Goal: Transaction & Acquisition: Download file/media

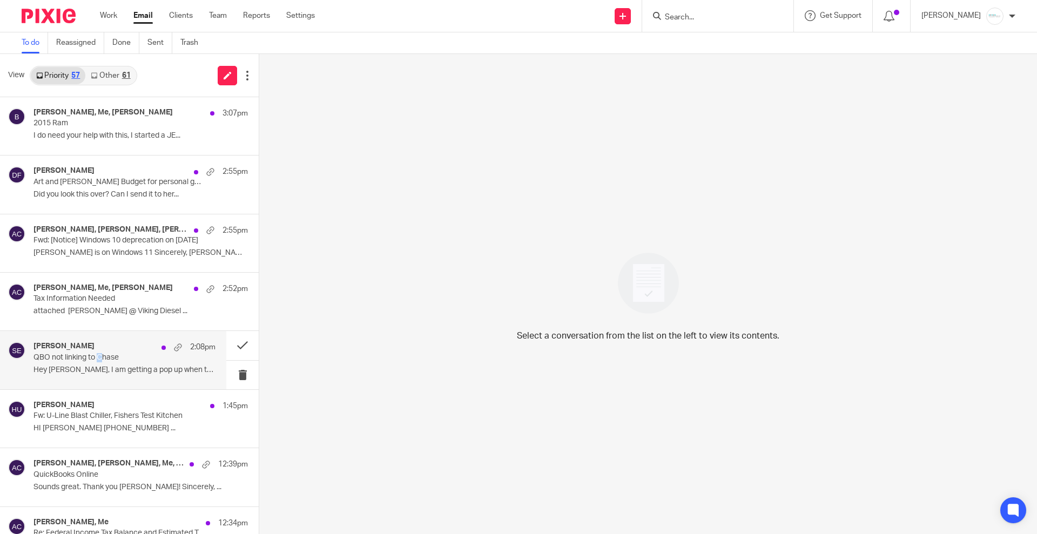
click at [100, 360] on p "QBO not linking to Chase" at bounding box center [106, 357] width 146 height 9
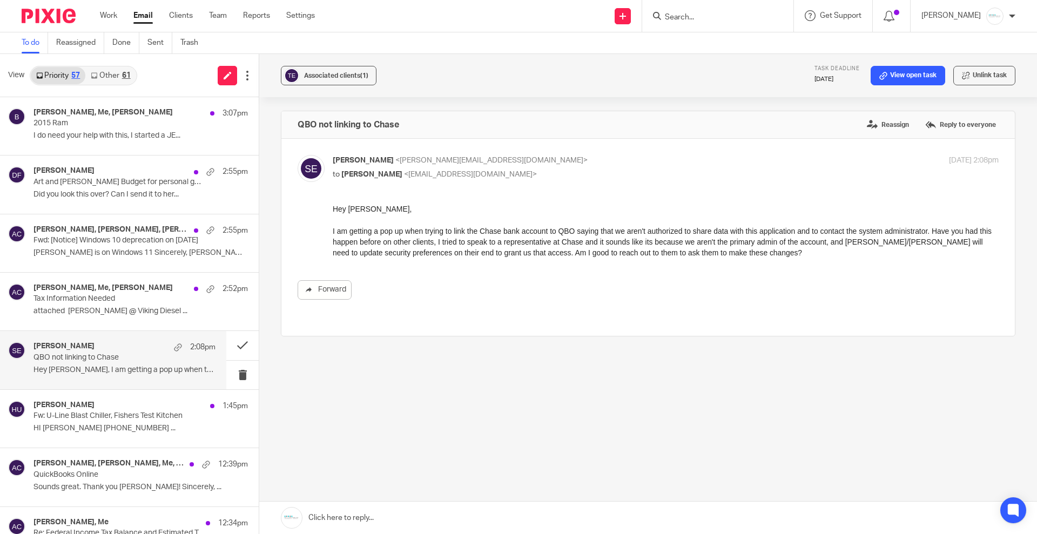
click at [49, 359] on p "QBO not linking to Chase" at bounding box center [106, 357] width 146 height 9
click at [381, 516] on link at bounding box center [648, 518] width 778 height 32
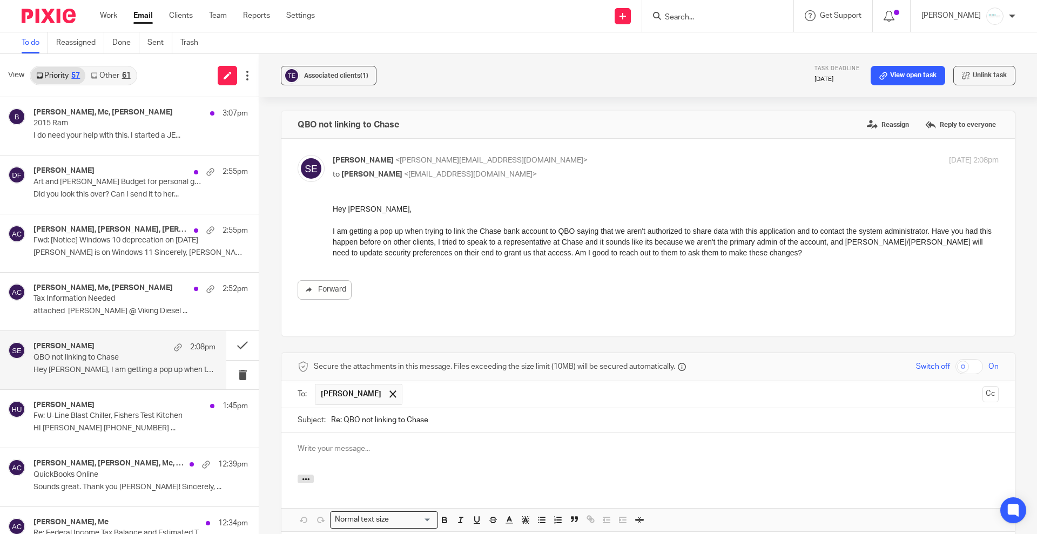
scroll to position [111, 0]
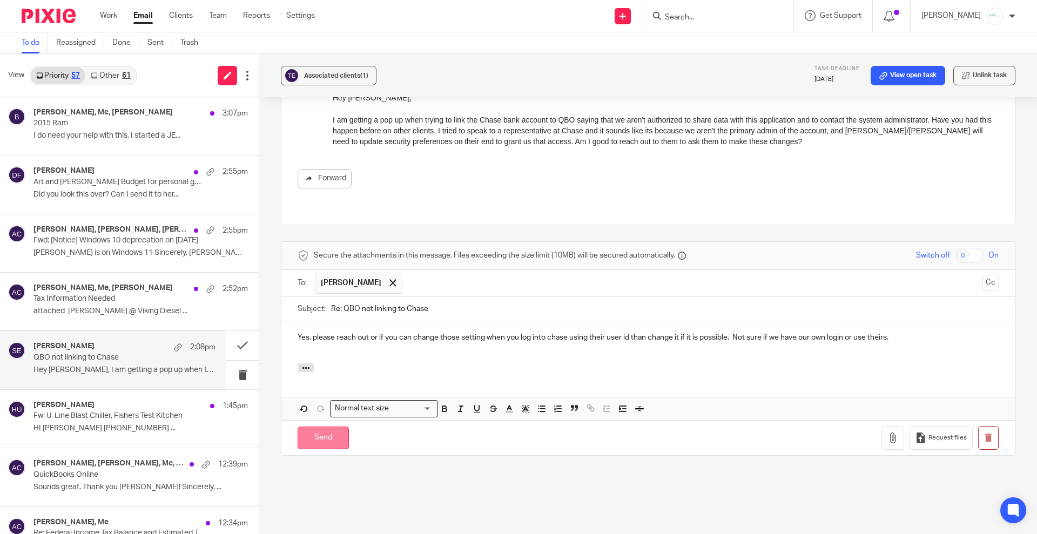
click at [313, 427] on input "Send" at bounding box center [323, 438] width 51 height 23
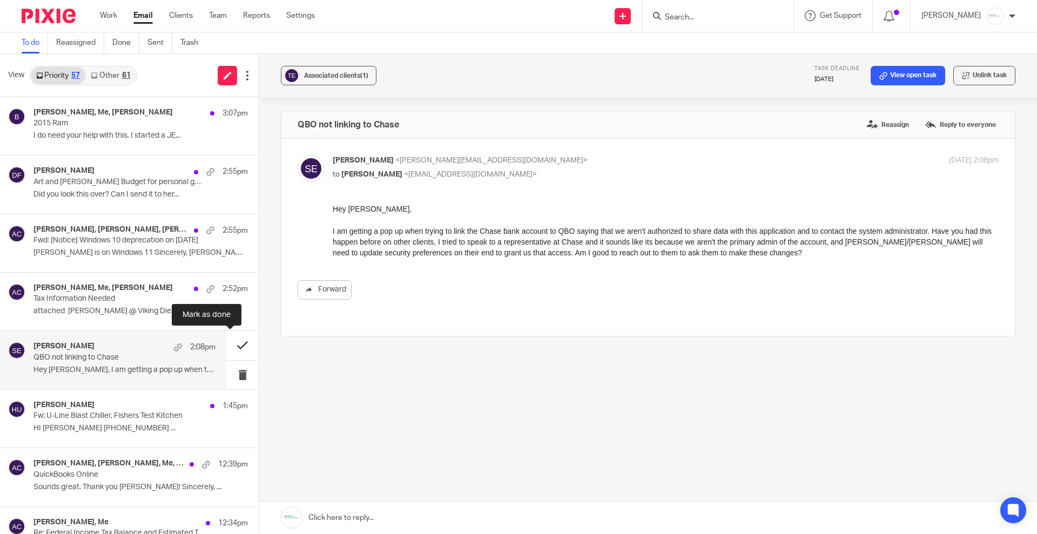
click at [234, 344] on button at bounding box center [242, 345] width 32 height 29
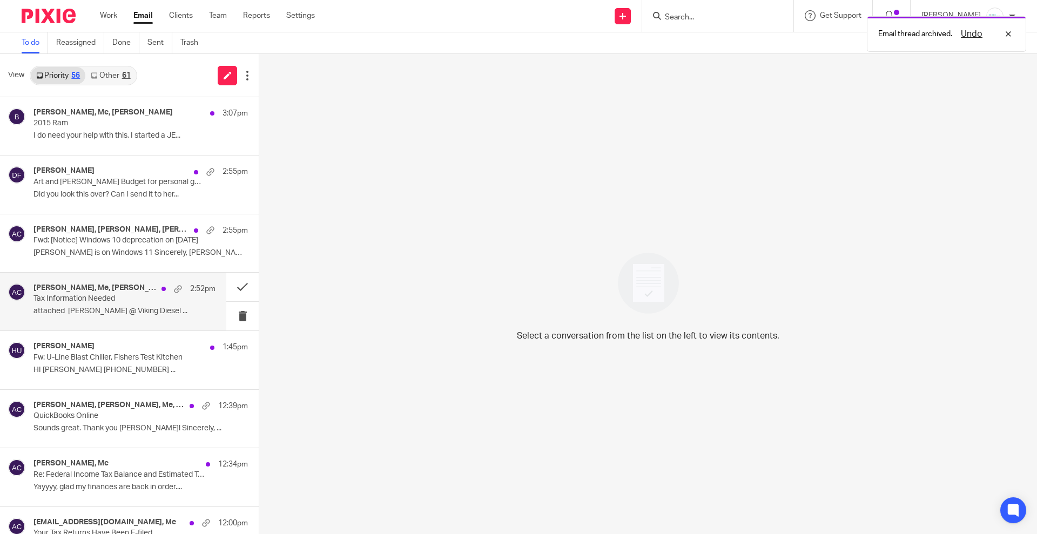
click at [116, 299] on p "Tax Information Needed" at bounding box center [106, 298] width 146 height 9
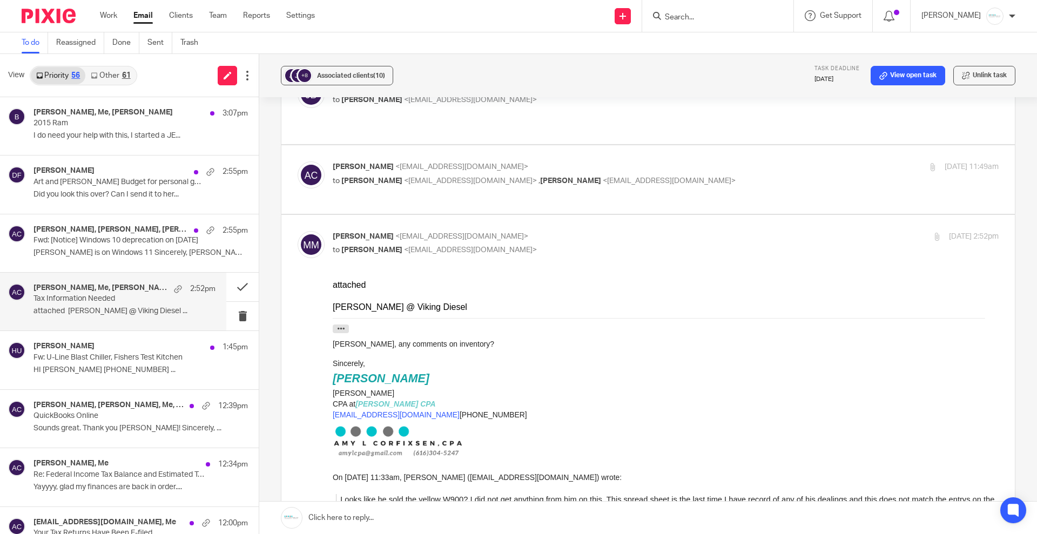
scroll to position [135, 0]
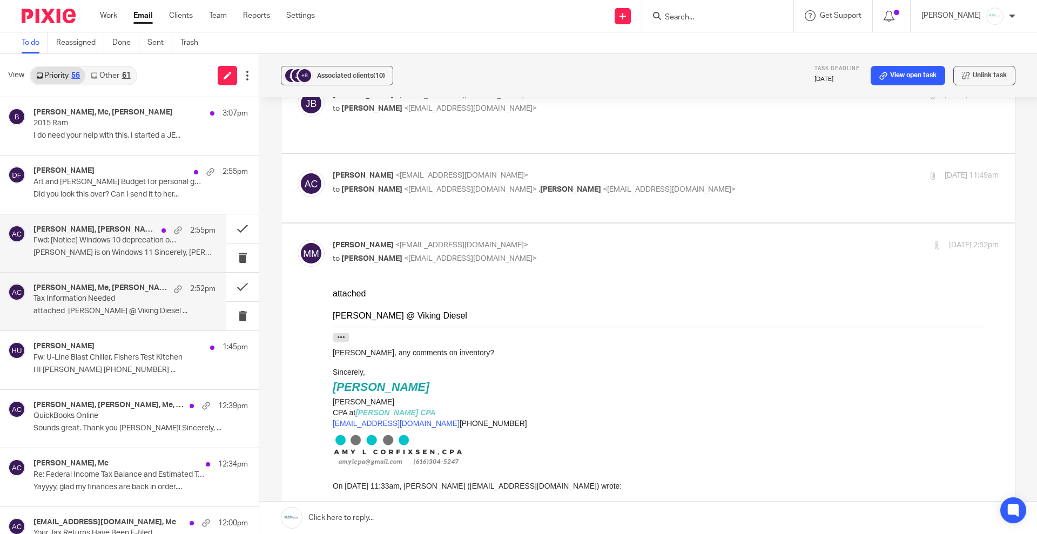
click at [80, 240] on p "Fwd: [Notice] Windows 10 deprecation on October 14" at bounding box center [106, 240] width 146 height 9
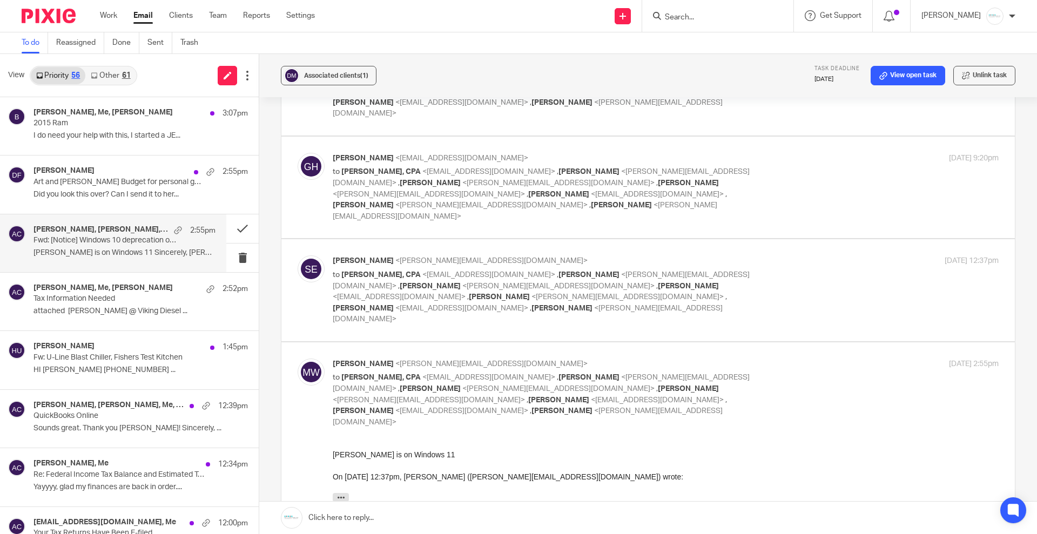
scroll to position [382, 0]
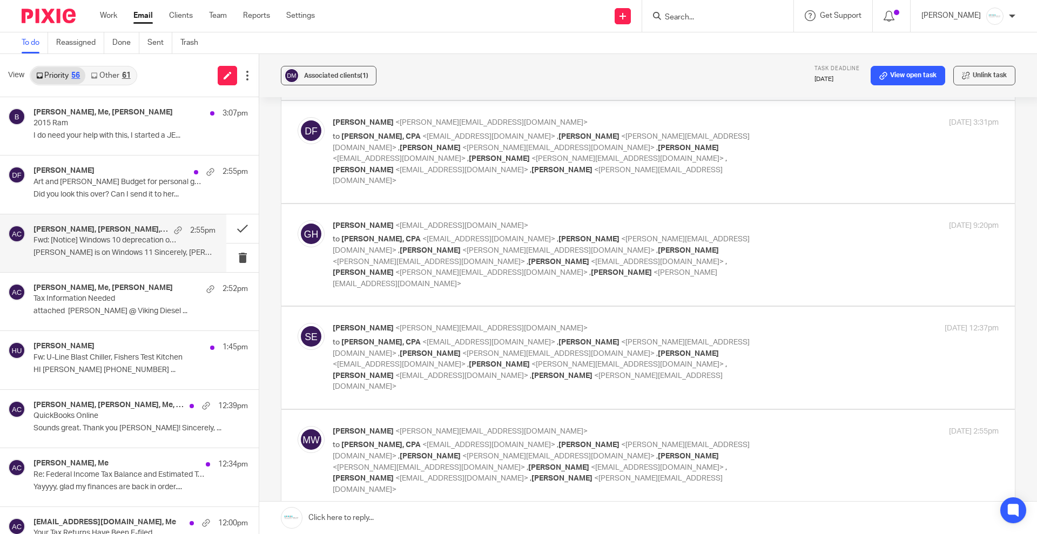
click at [428, 339] on span "<[EMAIL_ADDRESS][DOMAIN_NAME]>" at bounding box center [488, 343] width 133 height 8
checkbox input "true"
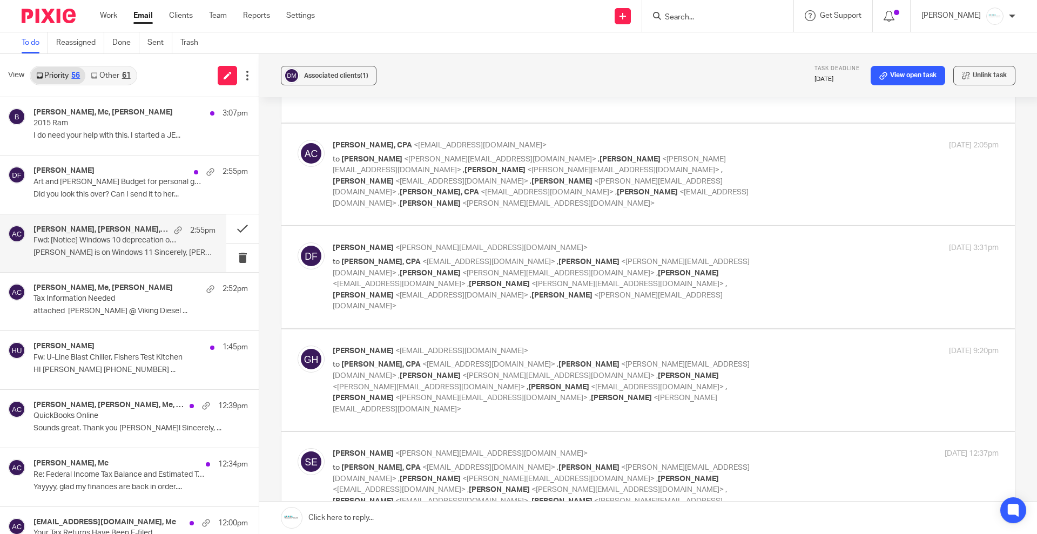
scroll to position [247, 0]
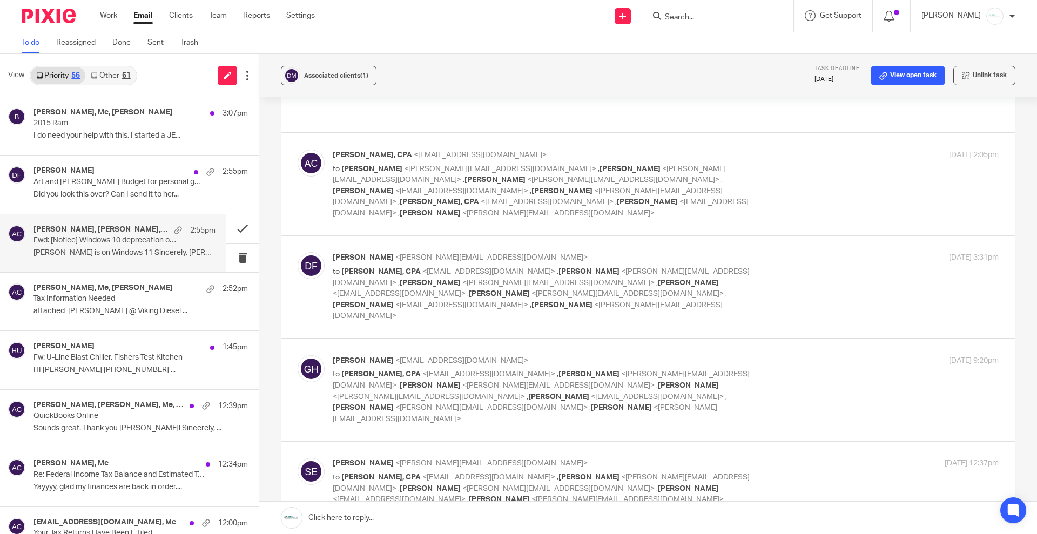
click at [400, 369] on p "to Amy L Corfixsen, CPA <amylcpa@gmail.com> , Sarah Ebert <sarah@amylcpa.com> ,…" at bounding box center [555, 397] width 444 height 56
checkbox input "true"
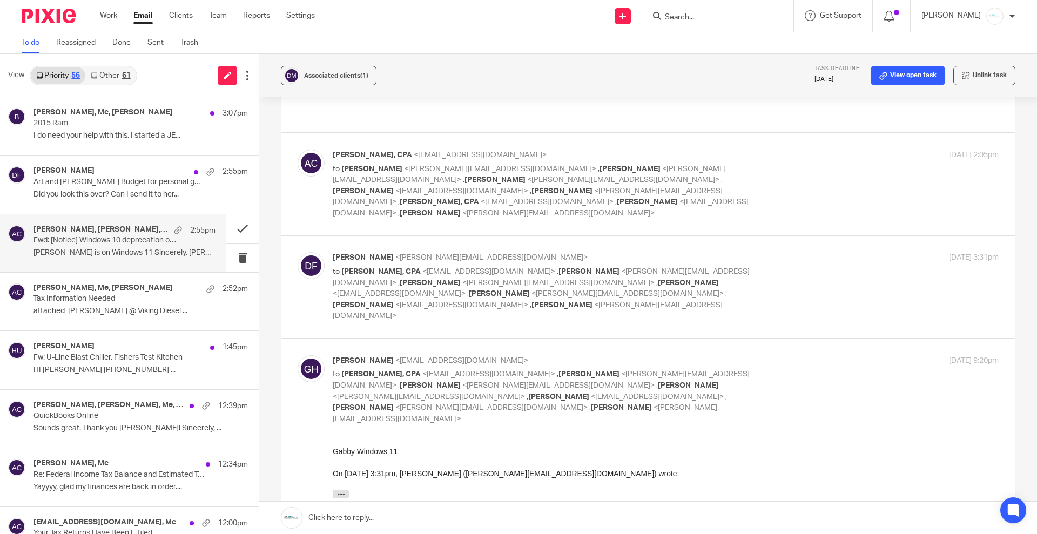
scroll to position [0, 0]
click at [414, 290] on span "<hollyutting@gmail.com>" at bounding box center [399, 294] width 133 height 8
checkbox input "true"
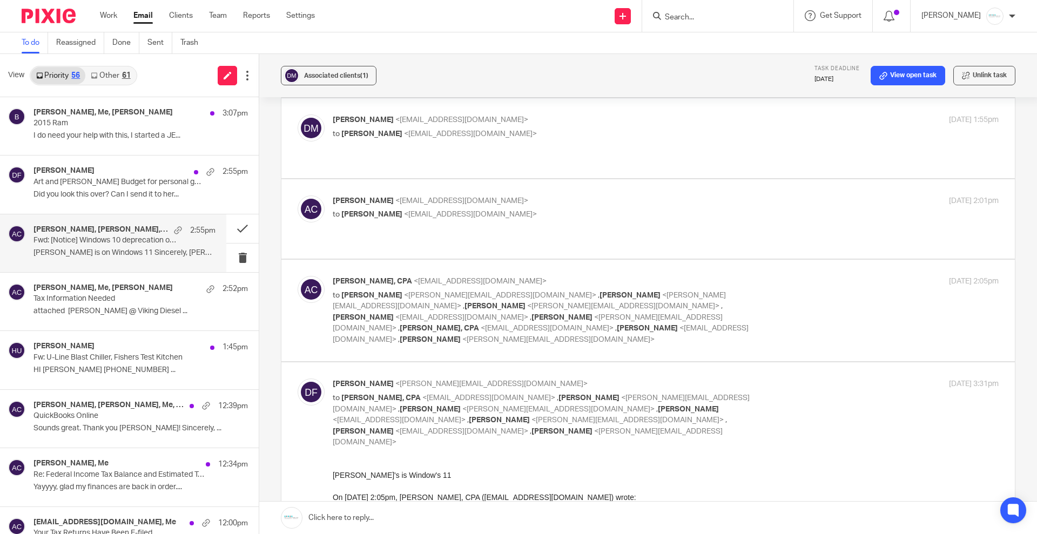
scroll to position [112, 0]
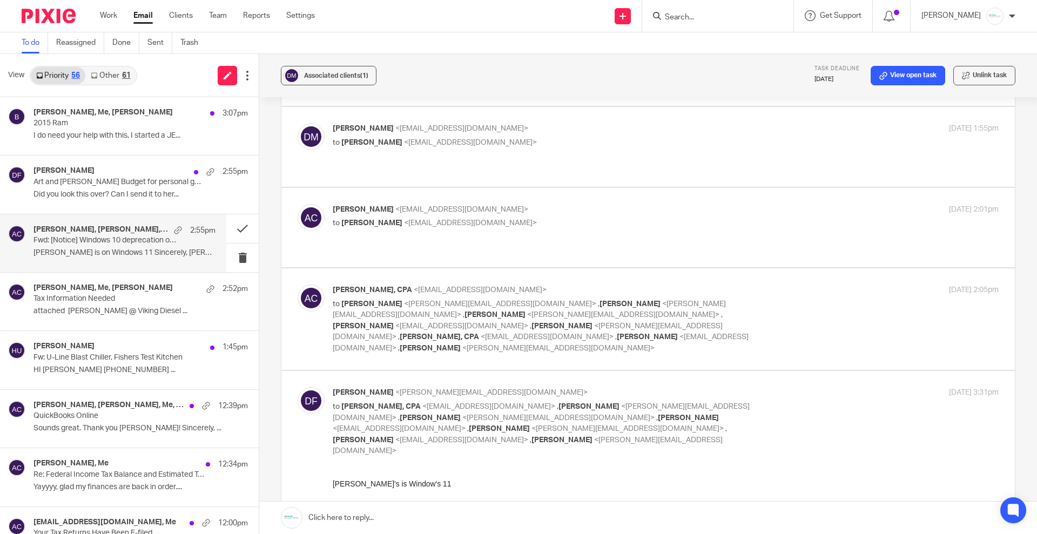
click at [408, 285] on p "Amy L Corfixsen, CPA <amylcpa@gmail.com>" at bounding box center [555, 290] width 444 height 11
checkbox input "true"
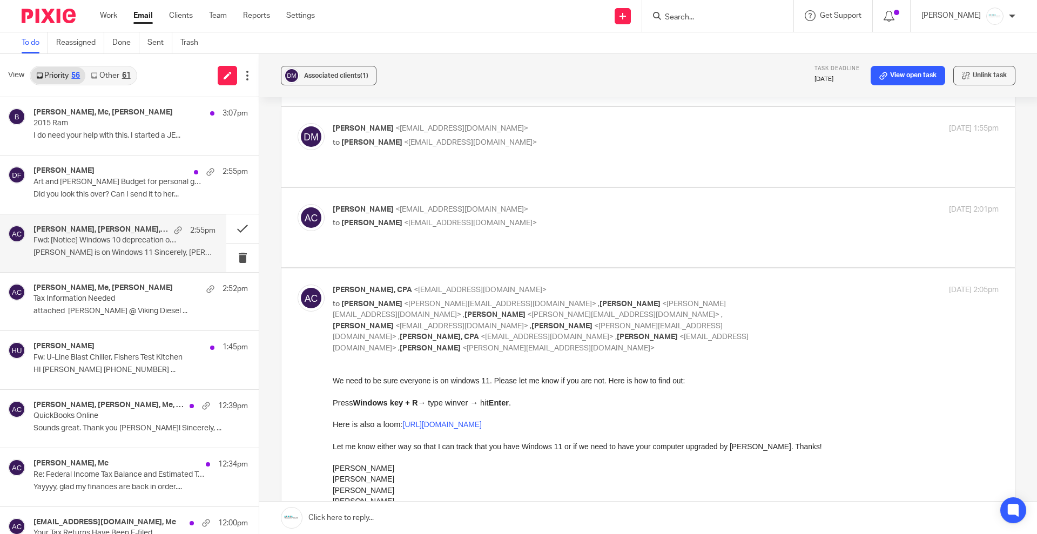
scroll to position [0, 0]
click at [889, 73] on link "View open task" at bounding box center [908, 75] width 75 height 19
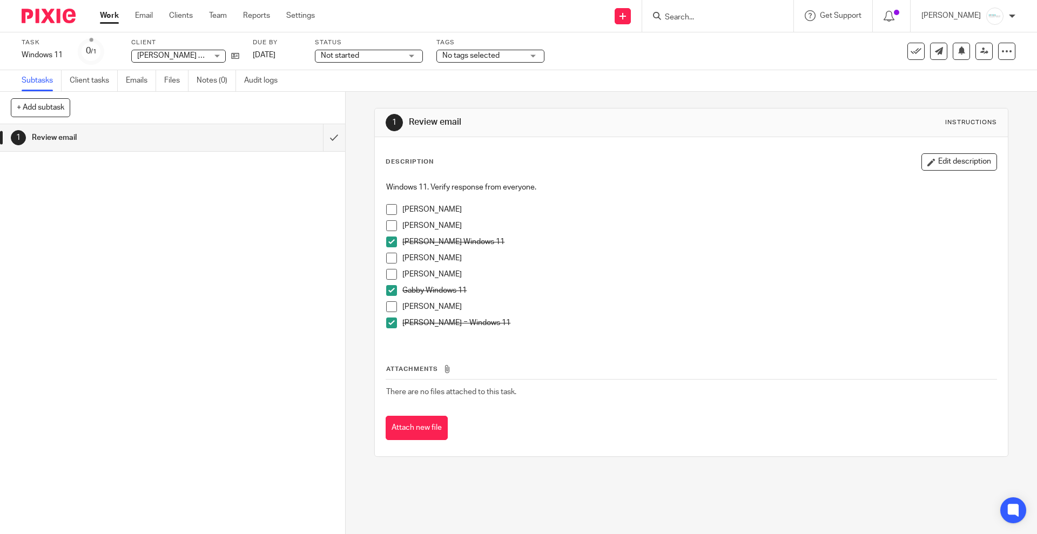
click at [431, 277] on p "Melissa" at bounding box center [699, 274] width 594 height 11
click at [945, 149] on div "Description Edit description Windows 11. Verify response from everyone. Sarah K…" at bounding box center [691, 296] width 633 height 319
click at [947, 158] on button "Edit description" at bounding box center [960, 161] width 76 height 17
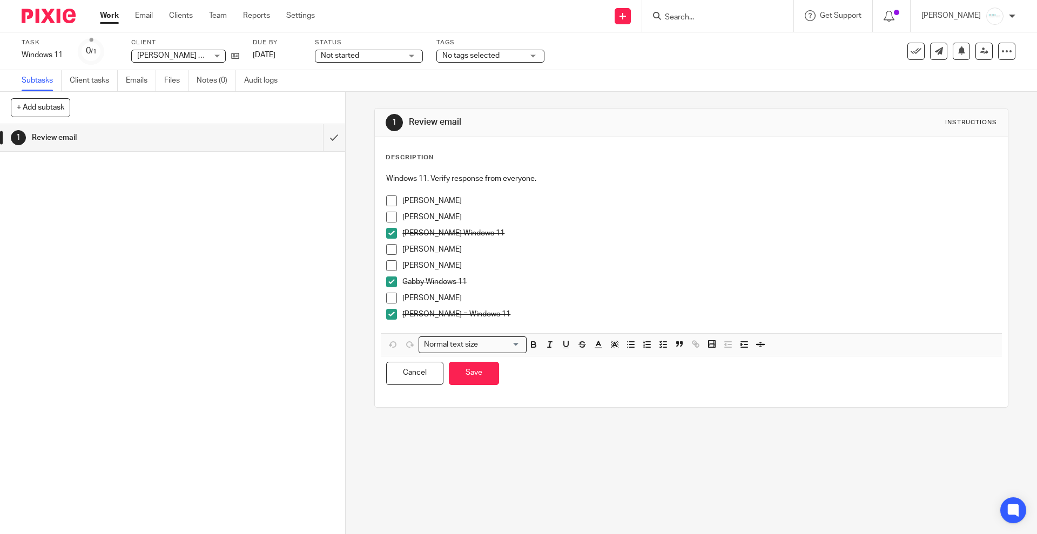
click at [442, 264] on p "Melissa" at bounding box center [699, 265] width 594 height 11
click at [423, 203] on p "Sarah" at bounding box center [699, 201] width 594 height 11
click at [465, 263] on p "Melissa Windows" at bounding box center [699, 265] width 594 height 11
click at [389, 266] on span at bounding box center [391, 265] width 11 height 11
click at [386, 204] on span at bounding box center [391, 201] width 11 height 11
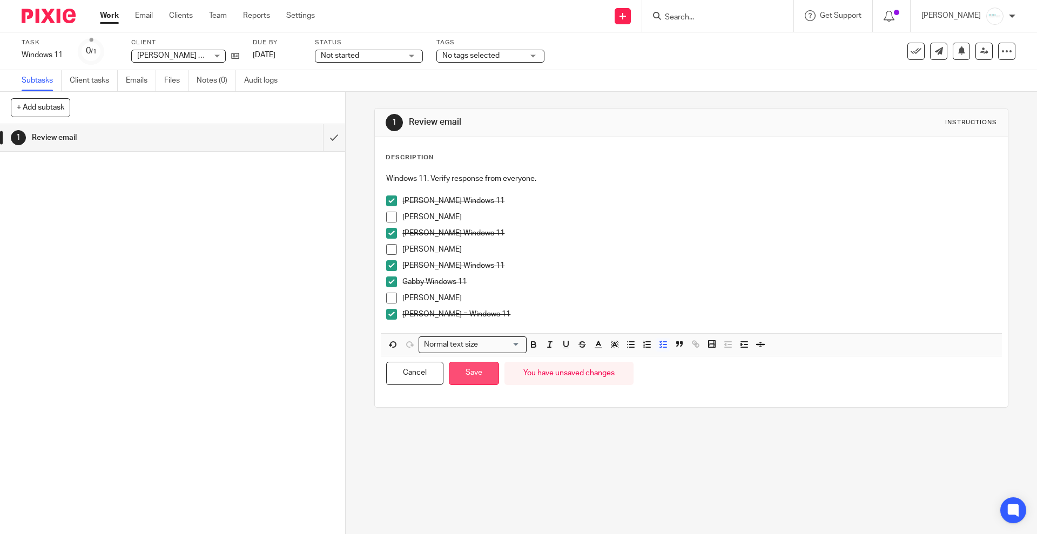
click at [463, 376] on button "Save" at bounding box center [474, 373] width 50 height 23
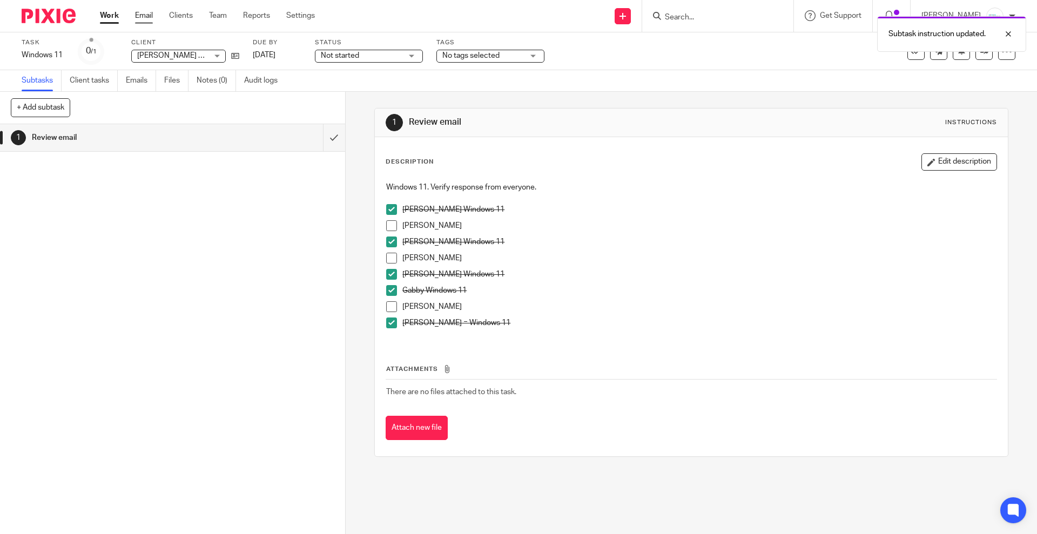
click at [149, 11] on link "Email" at bounding box center [144, 15] width 18 height 11
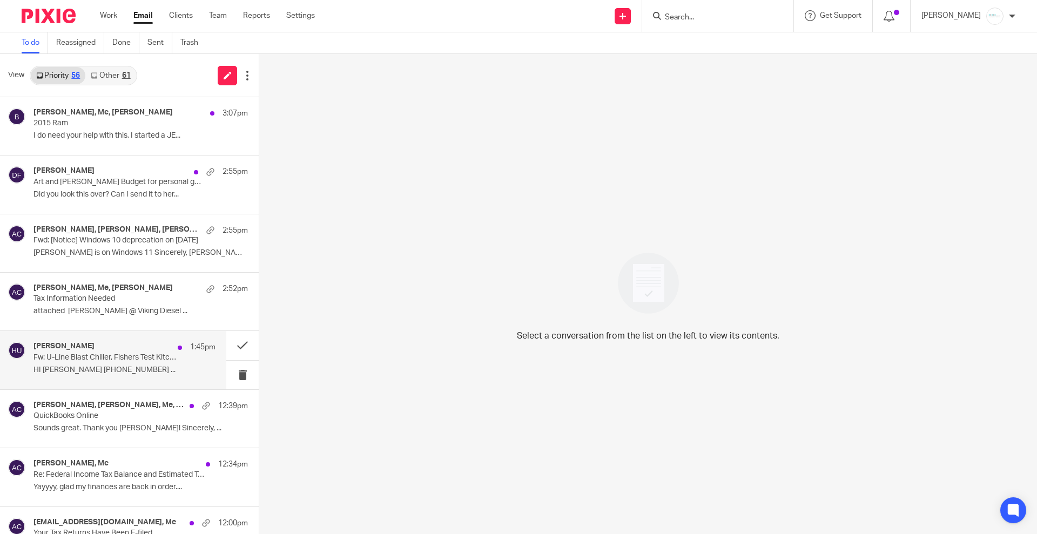
click at [110, 364] on div "Holly Utting 1:45pm Fw: U-Line Blast Chiller, Fishers Test Kitchen HI Holly Utt…" at bounding box center [124, 360] width 182 height 36
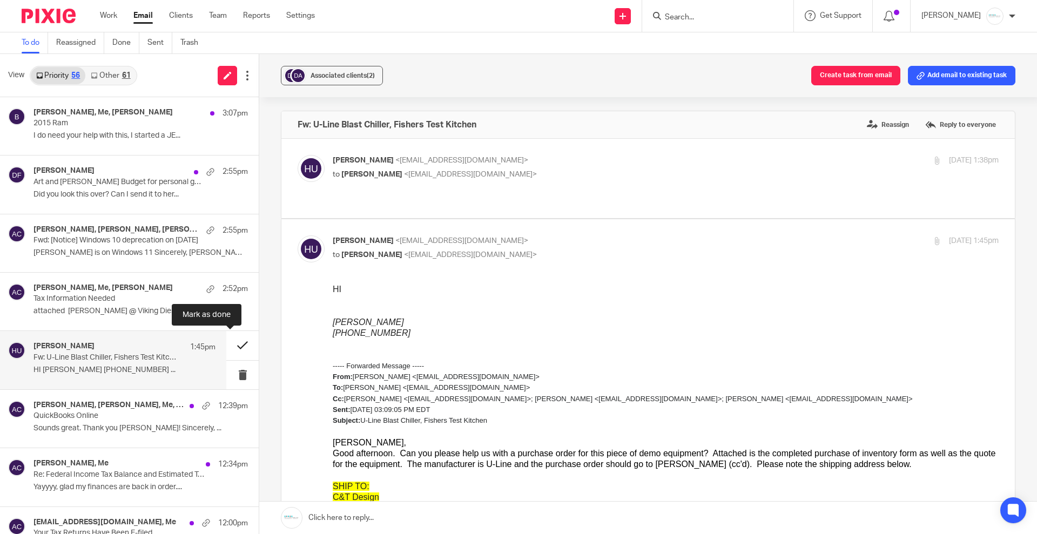
click at [228, 351] on button at bounding box center [242, 345] width 32 height 29
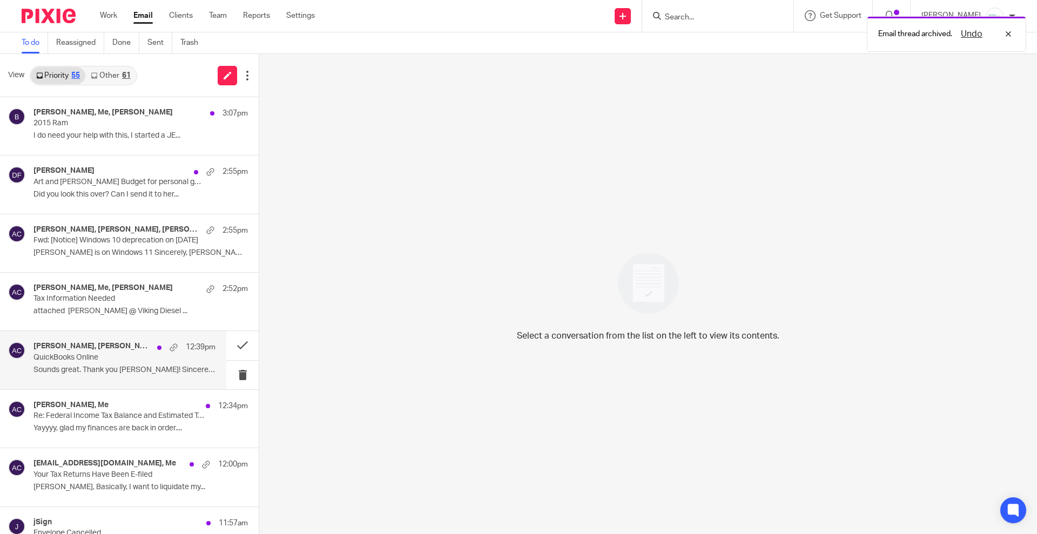
click at [124, 370] on p "Sounds great. Thank you Holly! Sincerely, ..." at bounding box center [124, 370] width 182 height 9
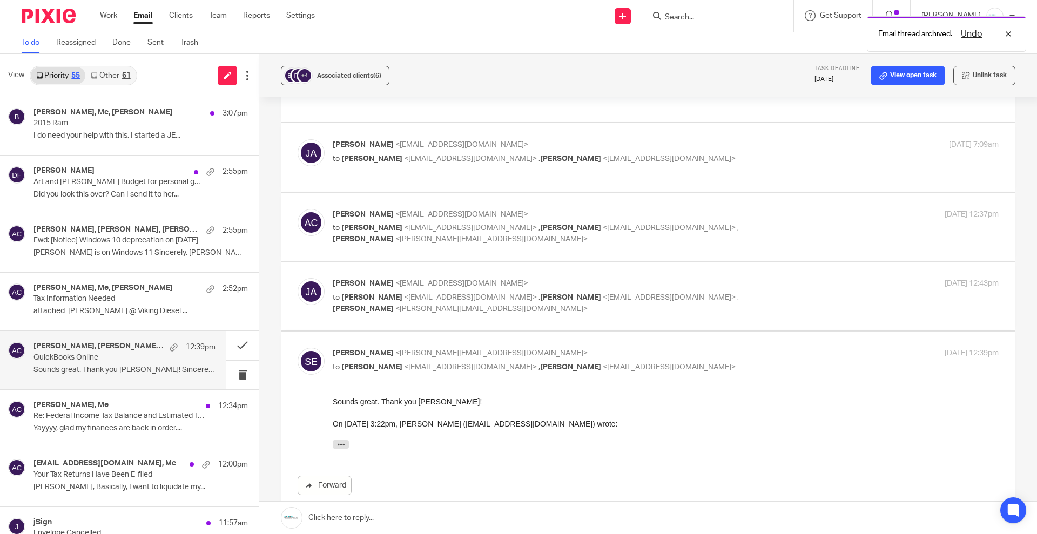
scroll to position [286, 0]
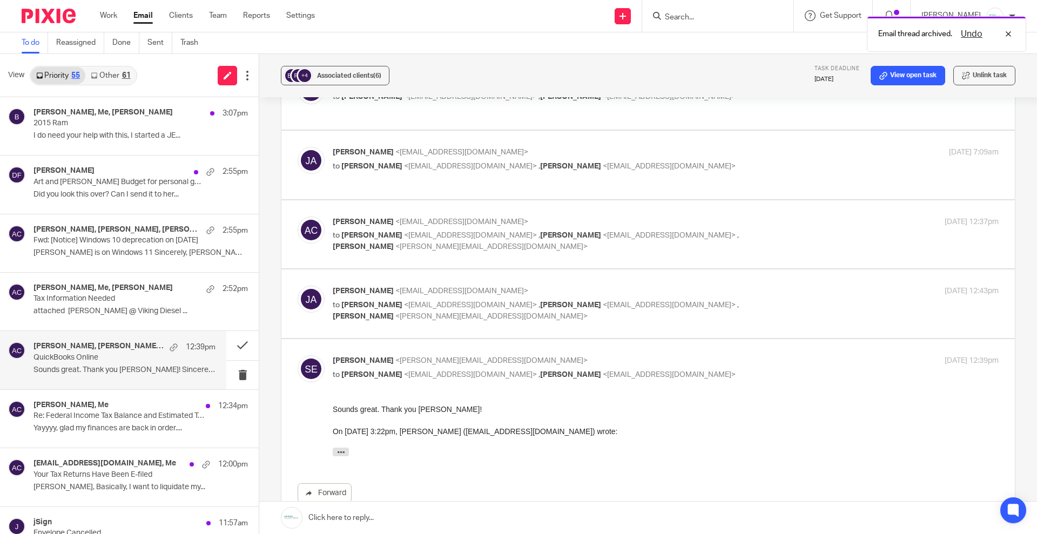
click at [474, 298] on div "Joseph Arbanas <grjoe1@sbcglobal.net> to Amy Corfixsen <amylcpa@gmail.com> , Ho…" at bounding box center [555, 304] width 444 height 36
checkbox input "true"
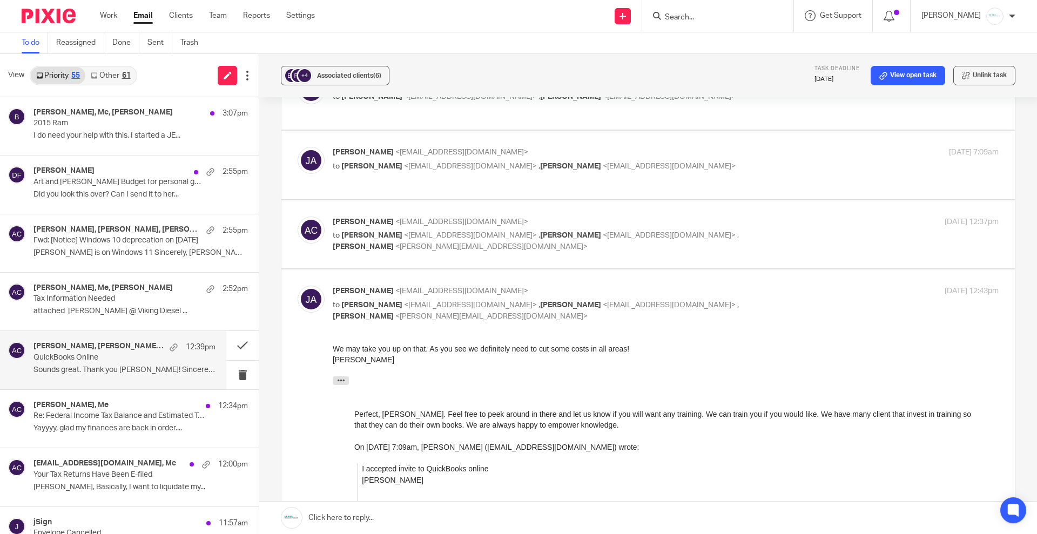
scroll to position [421, 0]
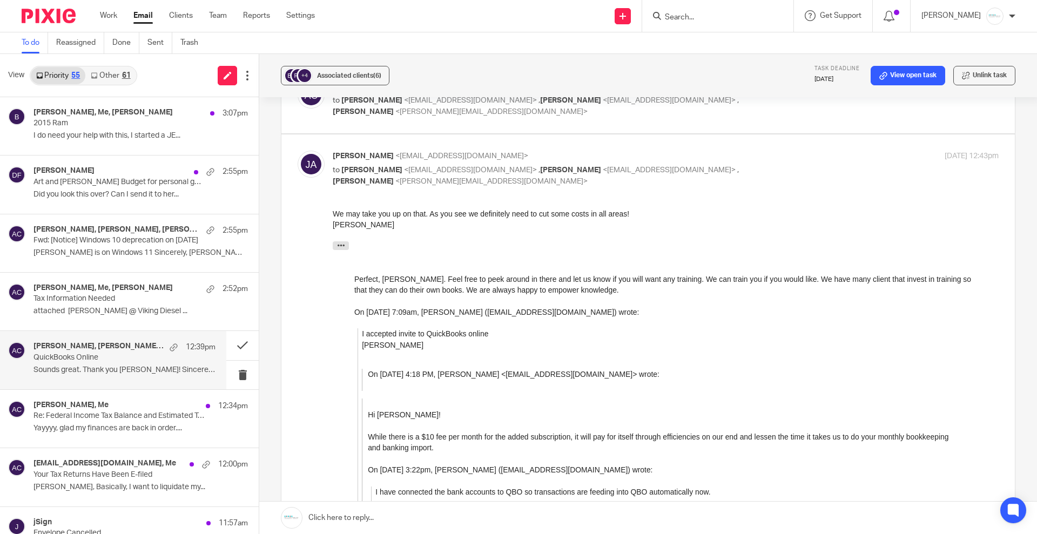
click at [78, 368] on p "Sounds great. Thank you Holly! Sincerely, ..." at bounding box center [124, 370] width 182 height 9
click at [99, 302] on p "Tax Information Needed" at bounding box center [106, 298] width 146 height 9
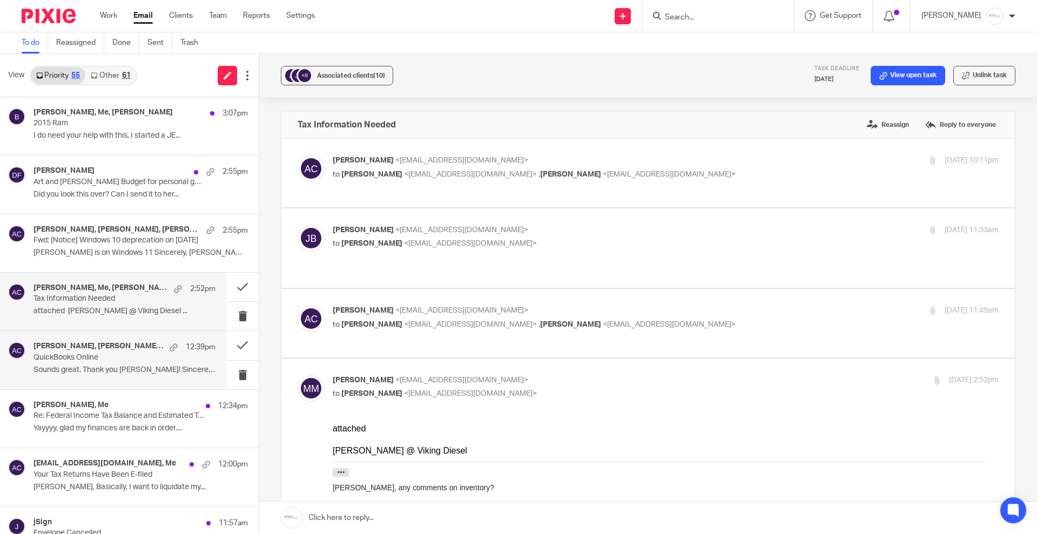
scroll to position [0, 0]
click at [113, 363] on div "Sarah Ebert, Joseph Arbanas, Me, Holly Utting 12:39pm QuickBooks Online Sounds …" at bounding box center [124, 360] width 182 height 36
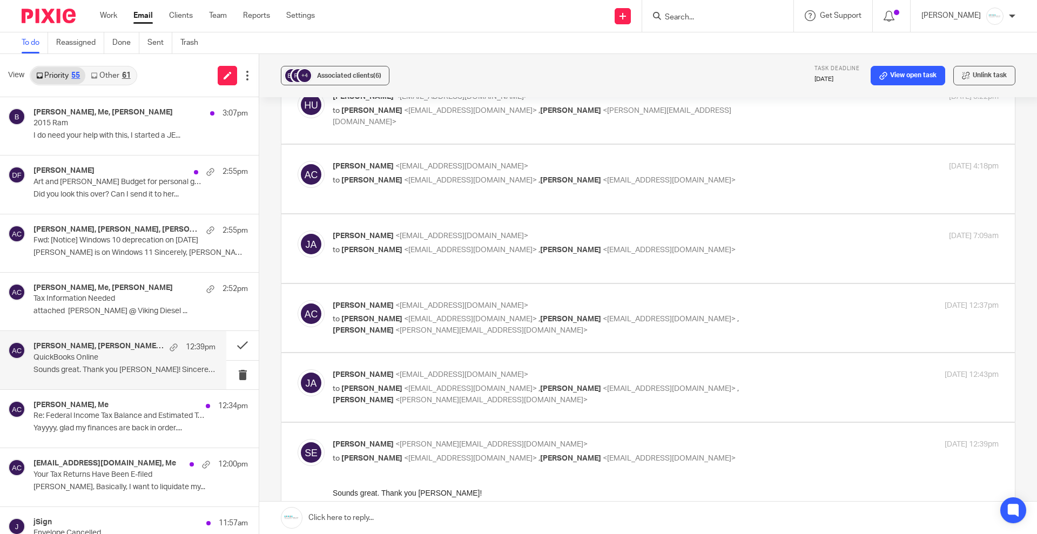
scroll to position [405, 0]
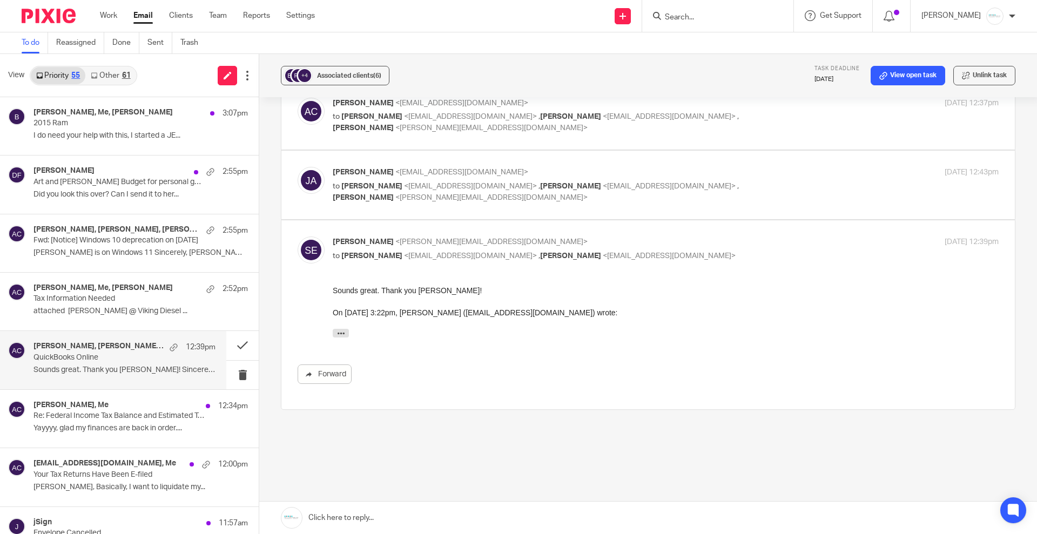
click at [476, 181] on p "to Amy Corfixsen <amylcpa@gmail.com> , Holly Utting <hollyutting@gmail.com> , S…" at bounding box center [555, 192] width 444 height 22
checkbox input "true"
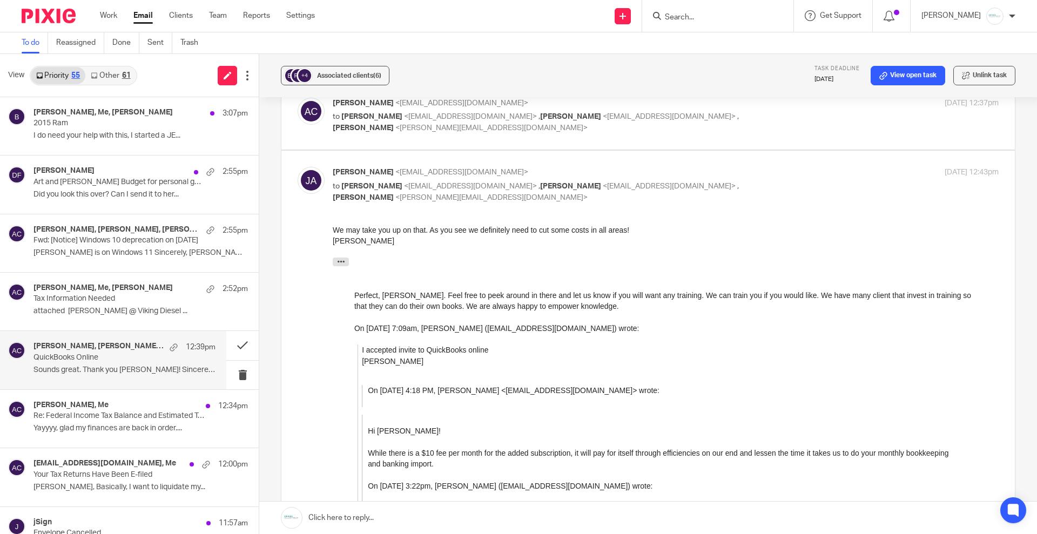
scroll to position [270, 0]
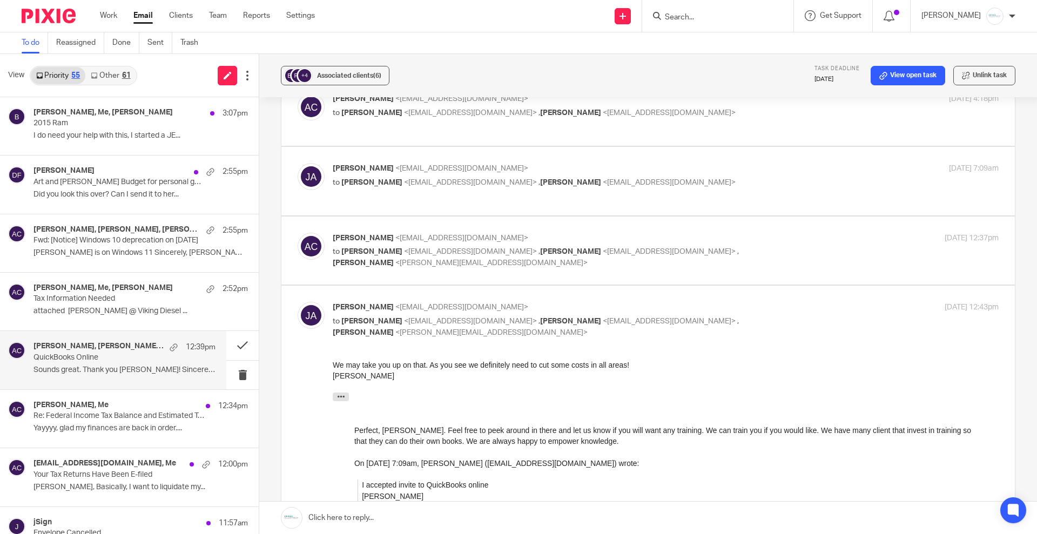
click at [500, 237] on p "Amy Corfixsen <amylcpa@gmail.com>" at bounding box center [555, 238] width 444 height 11
checkbox input "true"
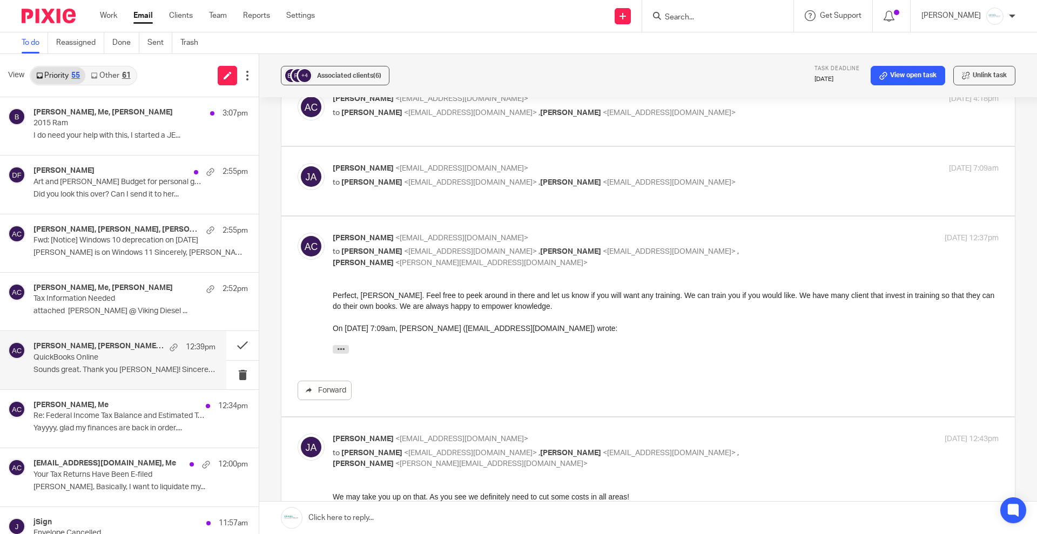
scroll to position [0, 0]
click at [226, 352] on button at bounding box center [242, 345] width 32 height 29
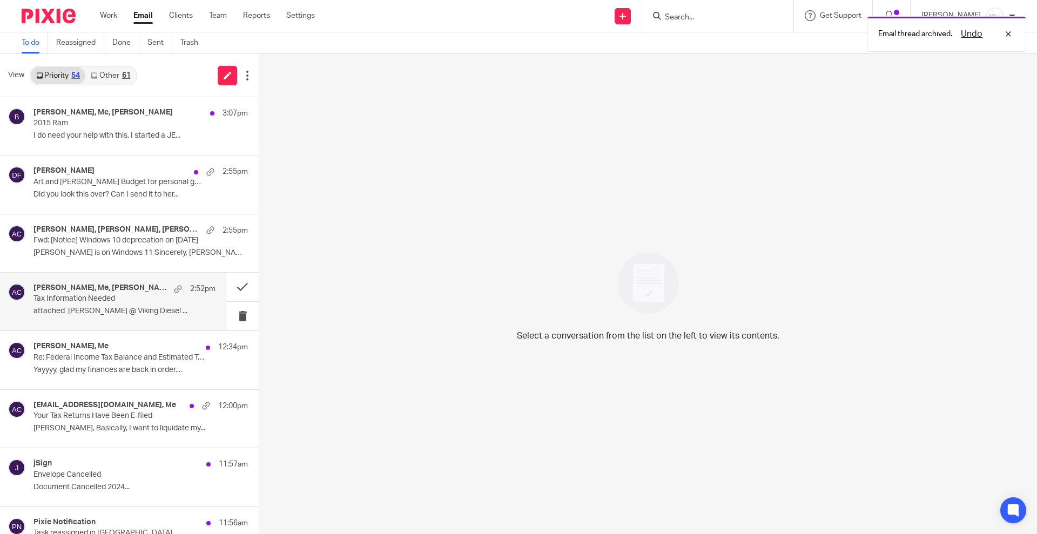
click at [113, 304] on div "Matt Metzger, Me, Jack Brown 2:52pm Tax Information Needed attached Matt @ Viki…" at bounding box center [124, 302] width 182 height 36
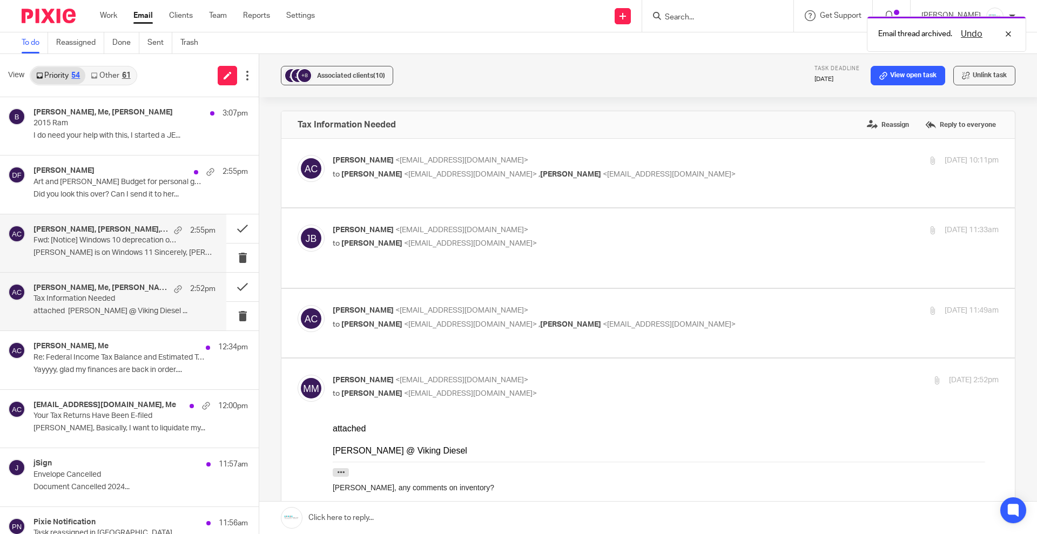
click at [106, 236] on p "Fwd: [Notice] Windows 10 deprecation on October 14" at bounding box center [106, 240] width 146 height 9
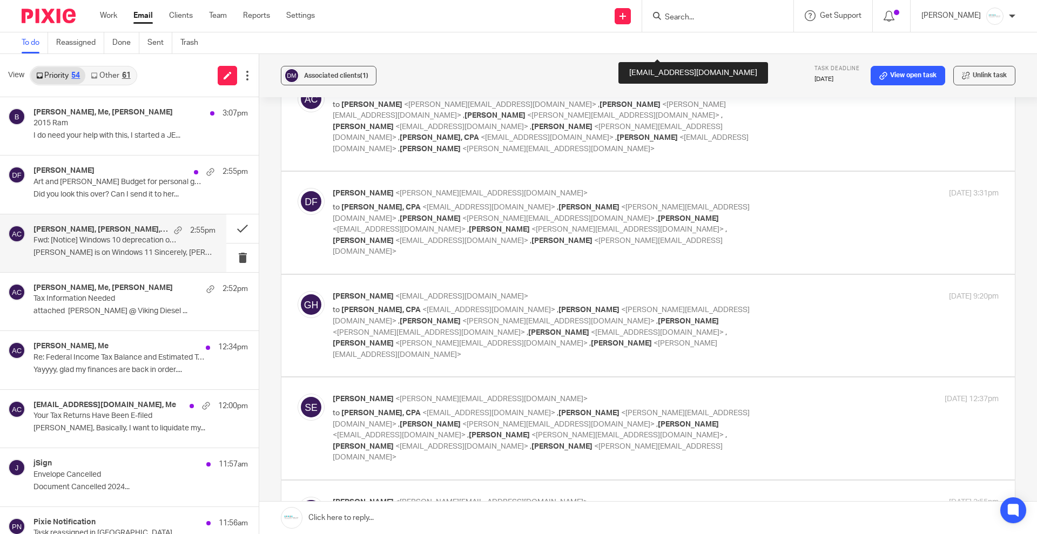
scroll to position [338, 0]
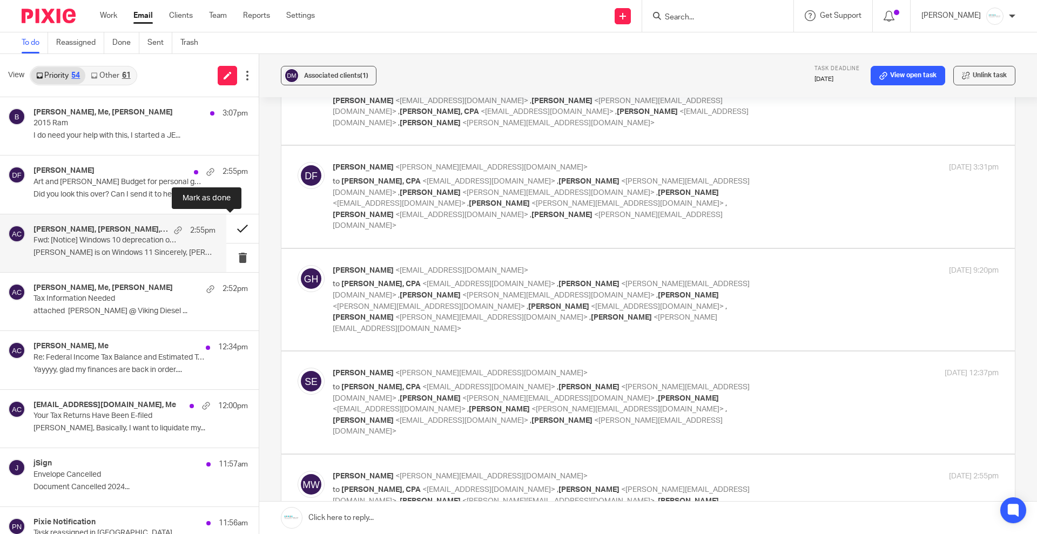
click at [226, 230] on button at bounding box center [242, 228] width 32 height 29
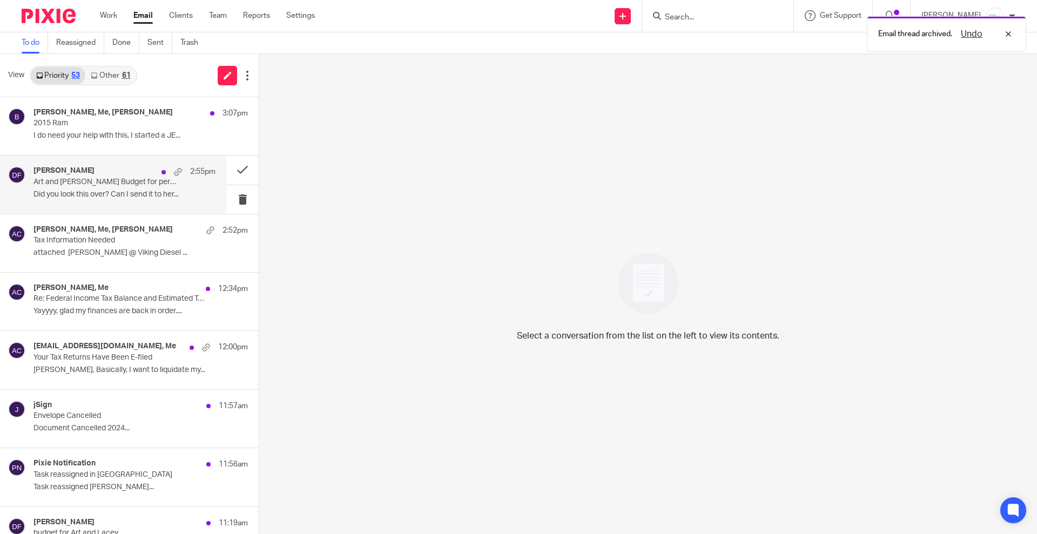
click at [96, 191] on p "Did you look this over? Can I send it to her..." at bounding box center [124, 194] width 182 height 9
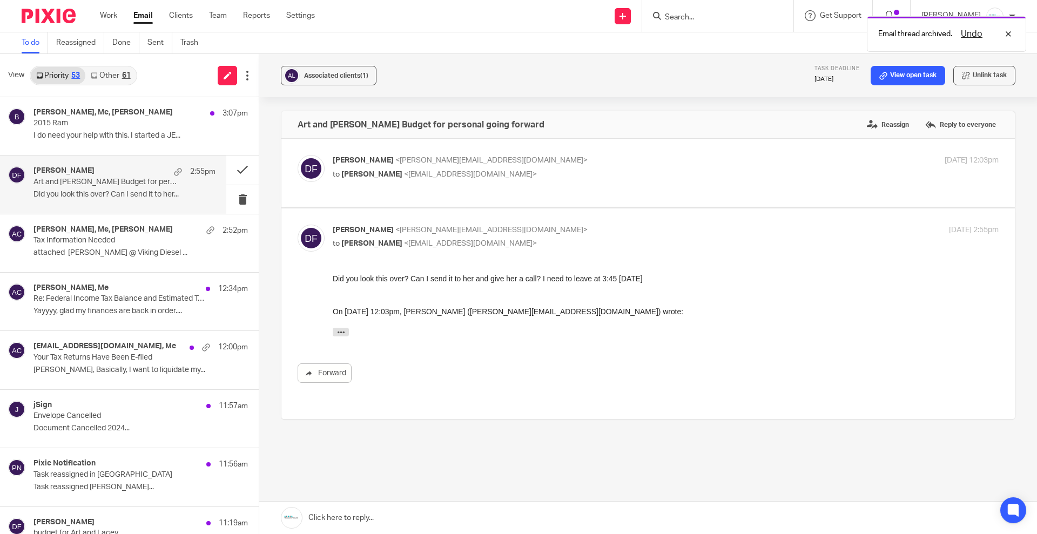
scroll to position [0, 0]
click at [436, 167] on div "Donna Ferguson <donna@amylcpa.com> to Amy Corfixsen <amylcpa@gmail.com>" at bounding box center [555, 167] width 444 height 25
checkbox input "true"
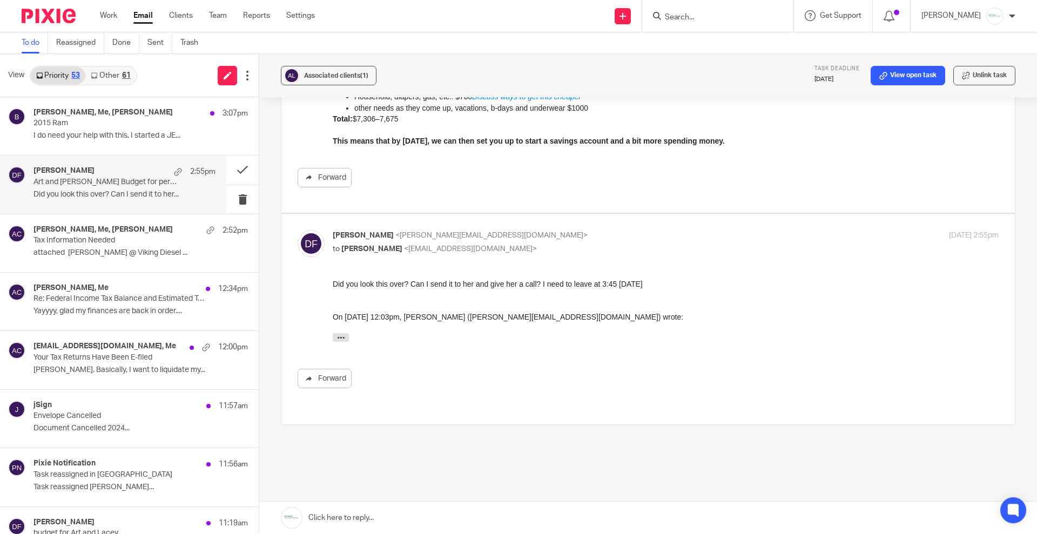
scroll to position [345, 0]
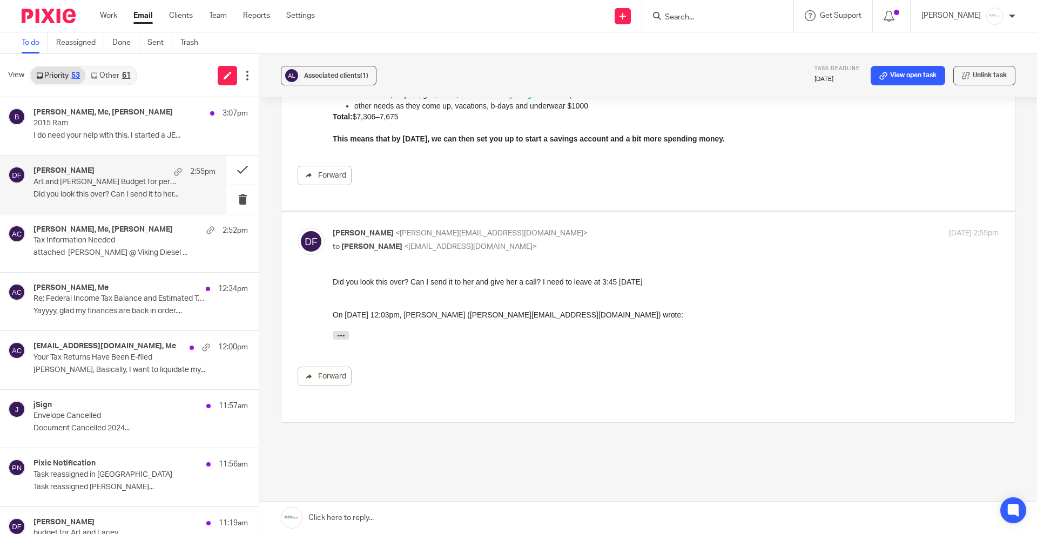
click at [370, 521] on link at bounding box center [648, 518] width 778 height 32
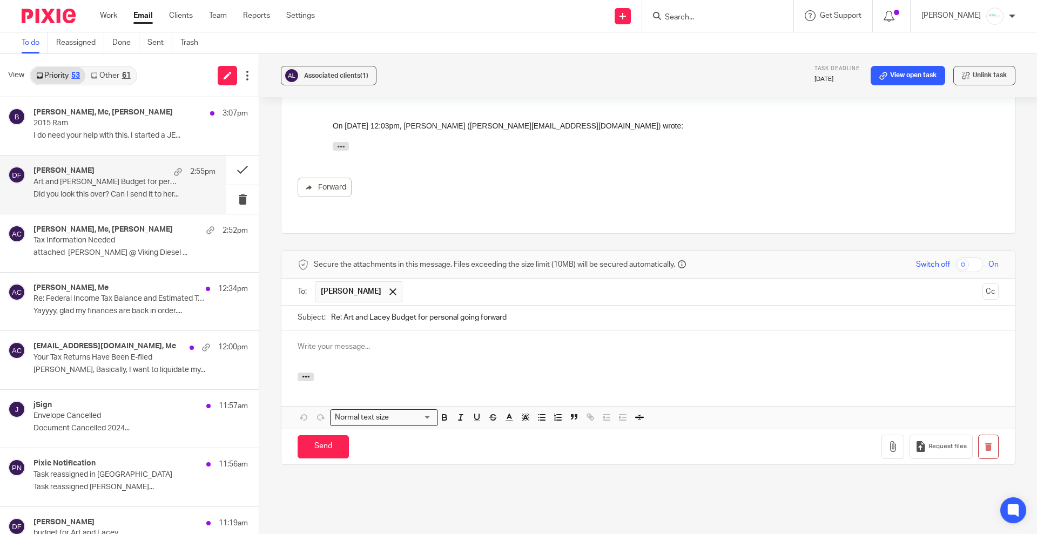
scroll to position [0, 0]
click at [304, 435] on input "Send" at bounding box center [323, 446] width 51 height 23
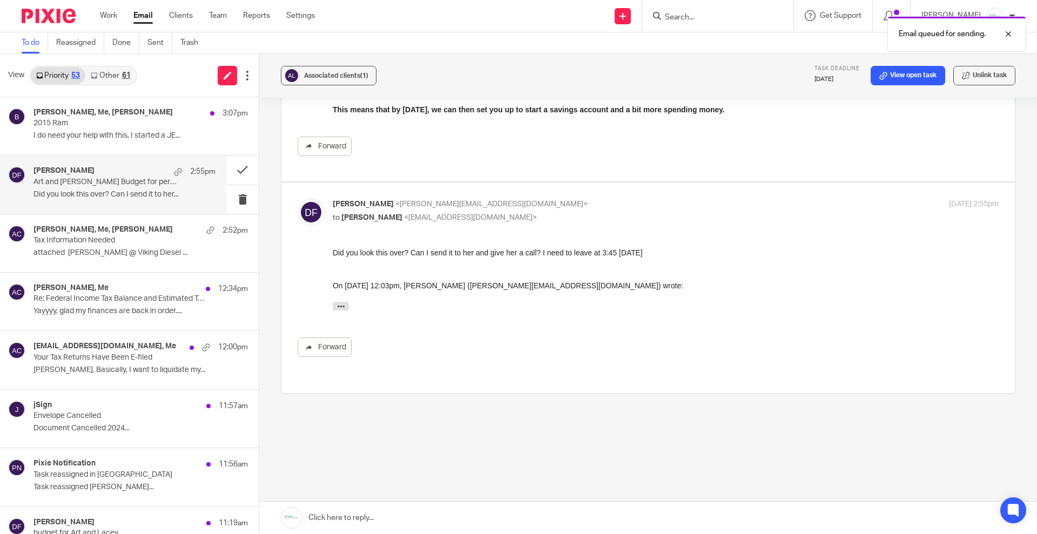
scroll to position [345, 0]
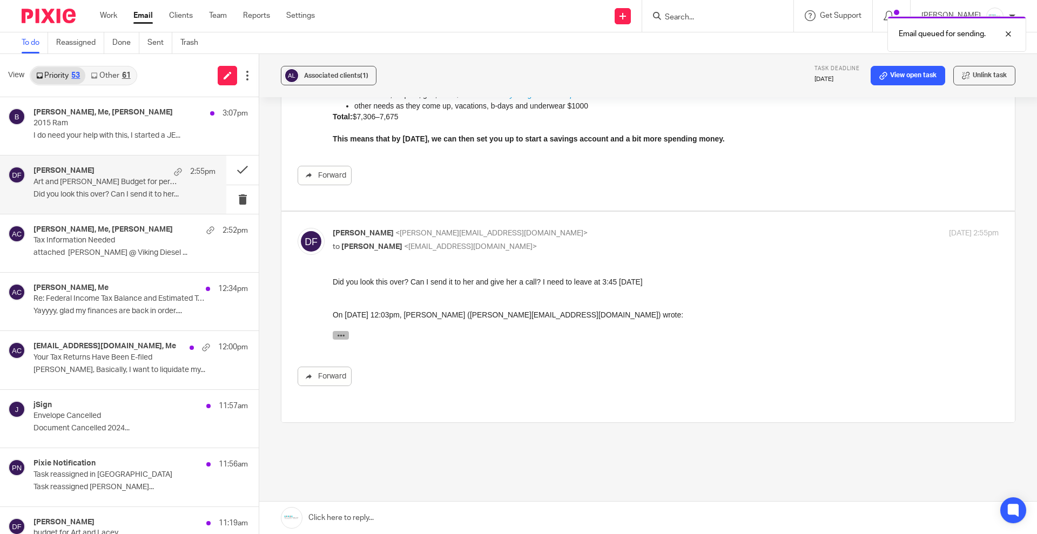
click at [341, 333] on icon "button" at bounding box center [341, 335] width 8 height 8
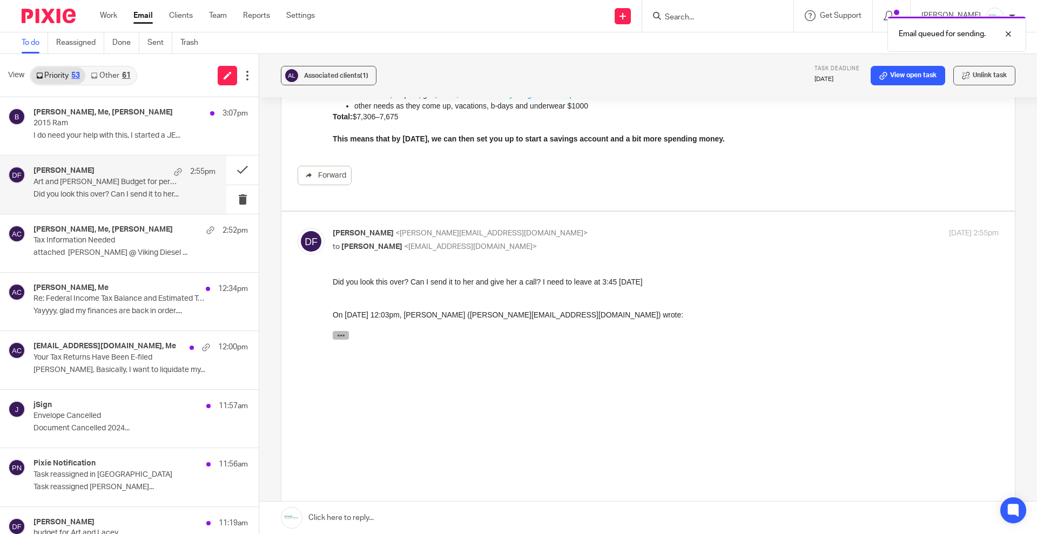
scroll to position [534, 0]
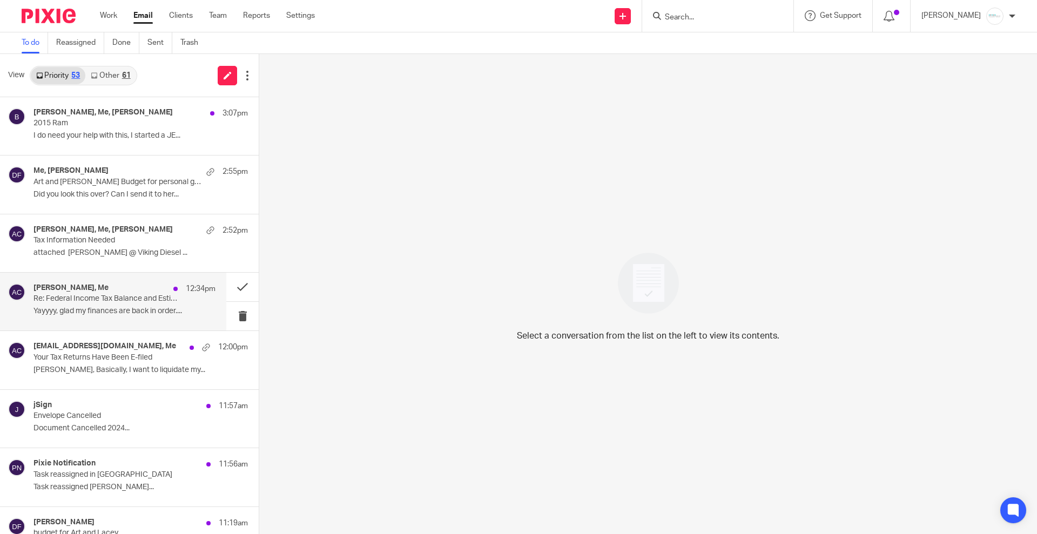
click at [126, 307] on p "Yayyyy, glad my finances are back in order...." at bounding box center [124, 311] width 182 height 9
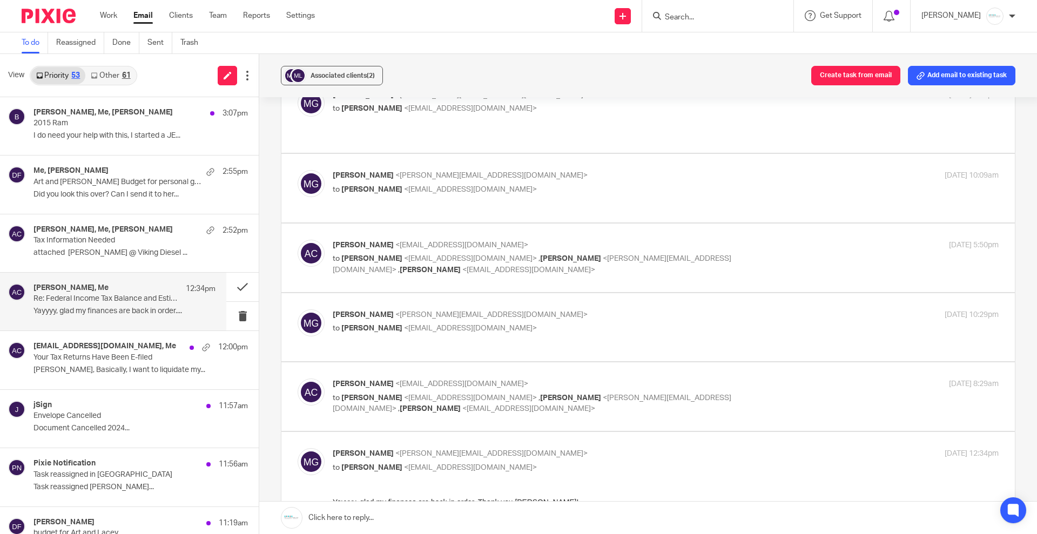
scroll to position [330, 0]
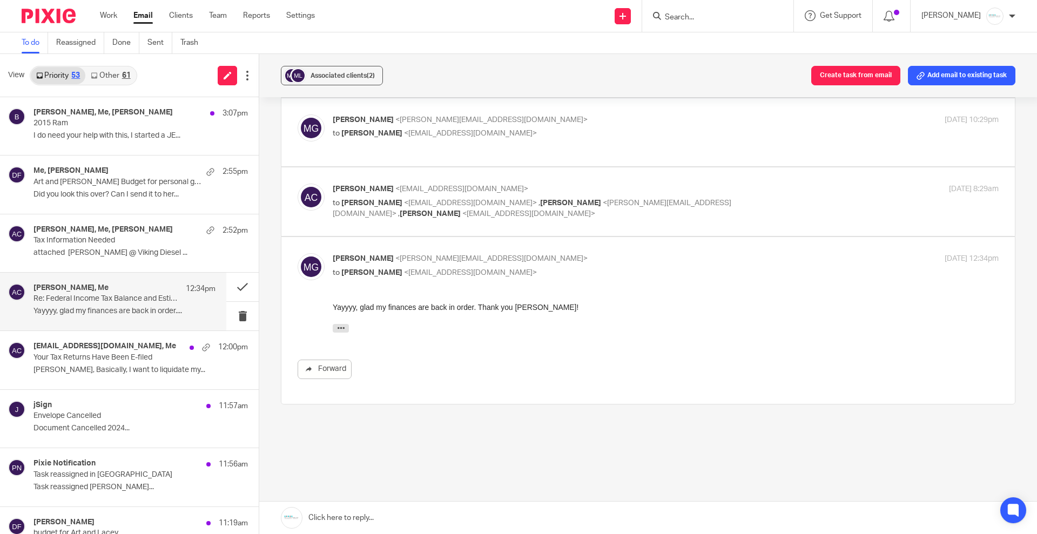
click at [384, 521] on link at bounding box center [648, 518] width 778 height 32
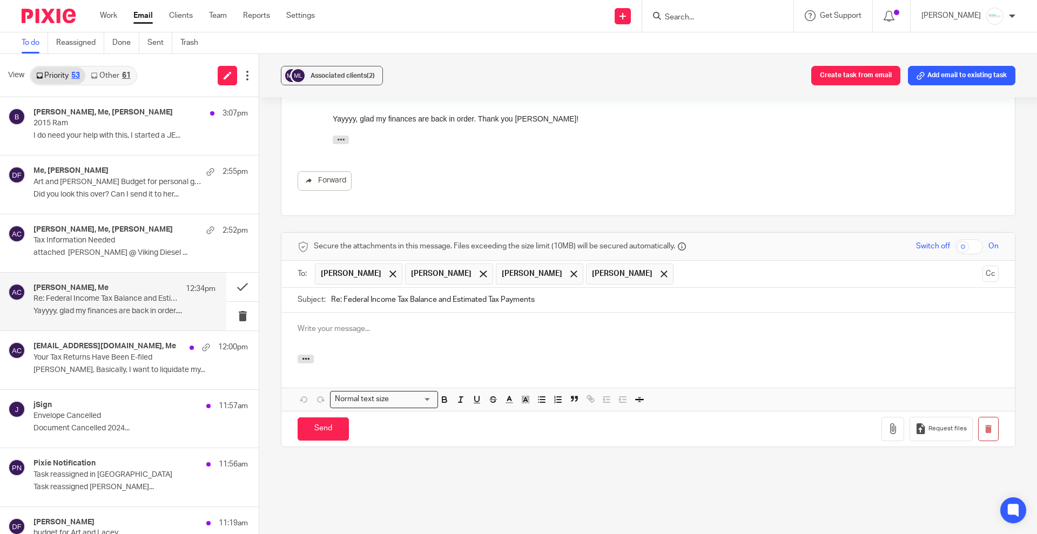
scroll to position [0, 0]
click at [387, 266] on div at bounding box center [393, 274] width 12 height 16
click at [324, 422] on input "Send" at bounding box center [323, 429] width 51 height 23
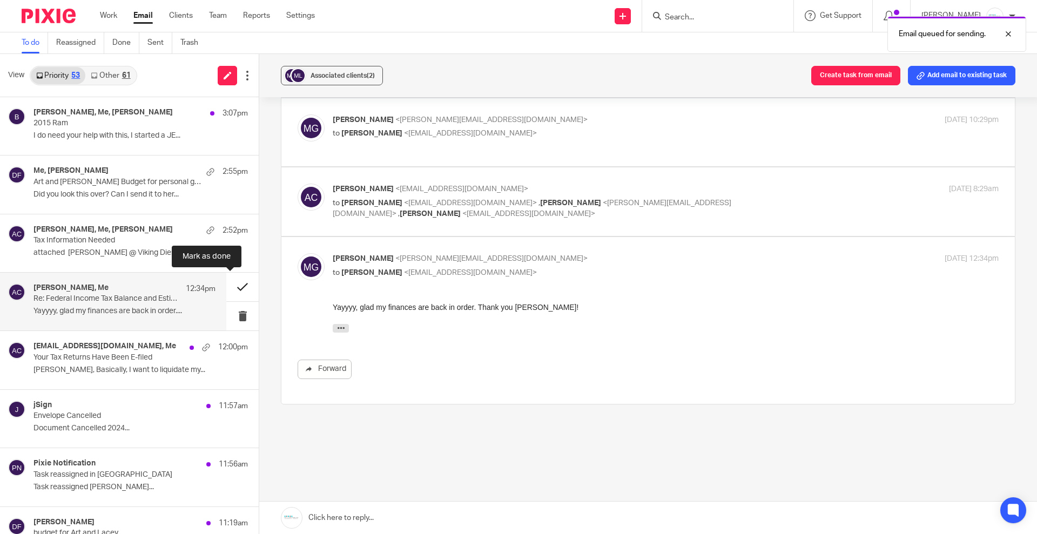
click at [235, 291] on button at bounding box center [242, 287] width 32 height 29
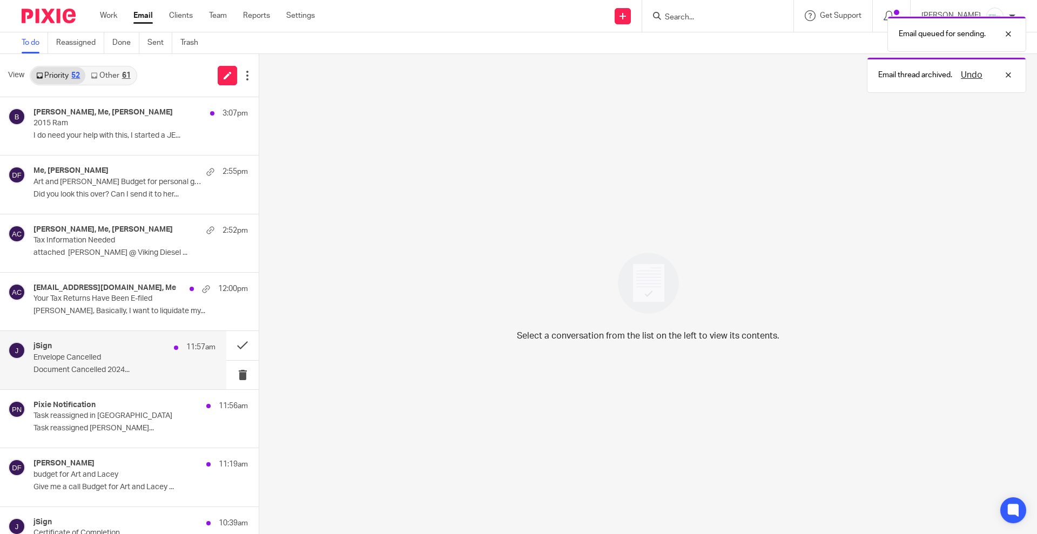
click at [90, 361] on p "Envelope Cancelled" at bounding box center [106, 357] width 146 height 9
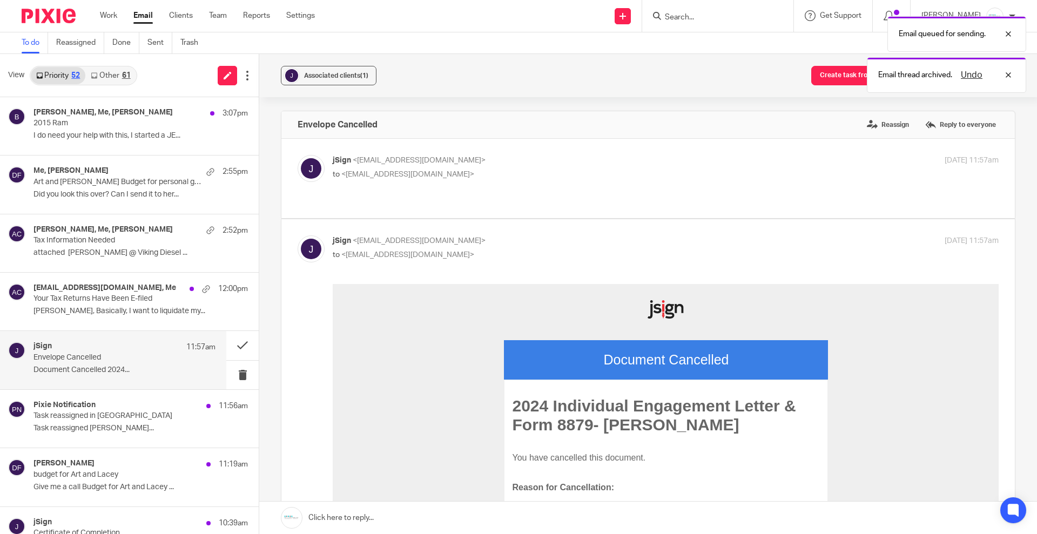
scroll to position [0, 0]
click at [885, 122] on label "Reassign" at bounding box center [888, 125] width 48 height 16
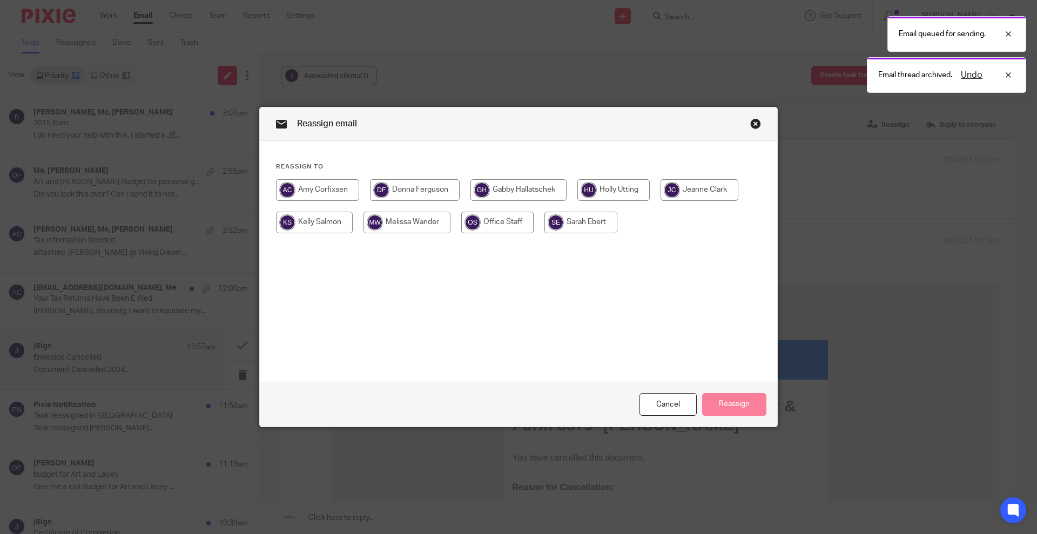
click at [520, 189] on input "radio" at bounding box center [518, 190] width 96 height 22
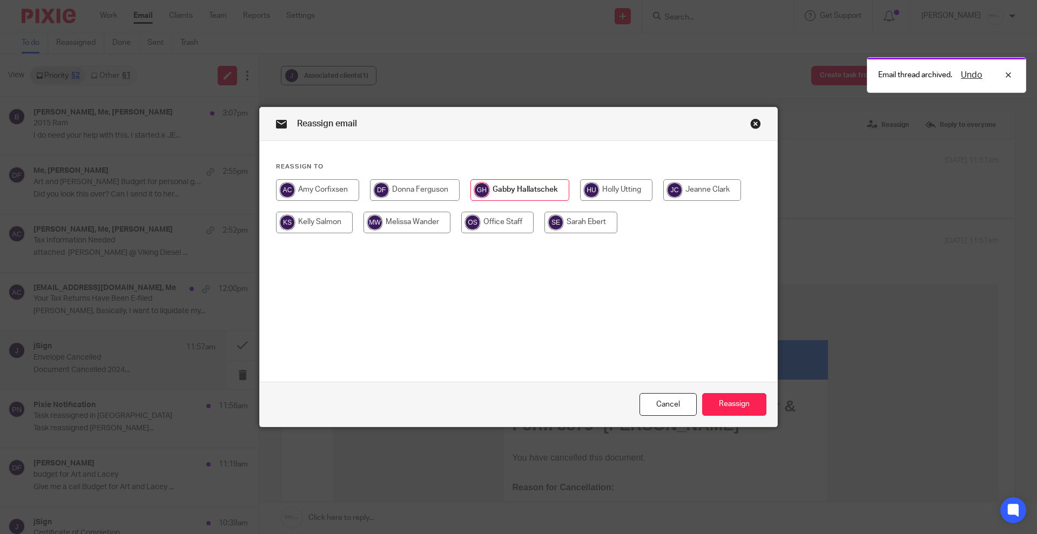
click at [716, 389] on div "Cancel Reassign" at bounding box center [518, 404] width 517 height 45
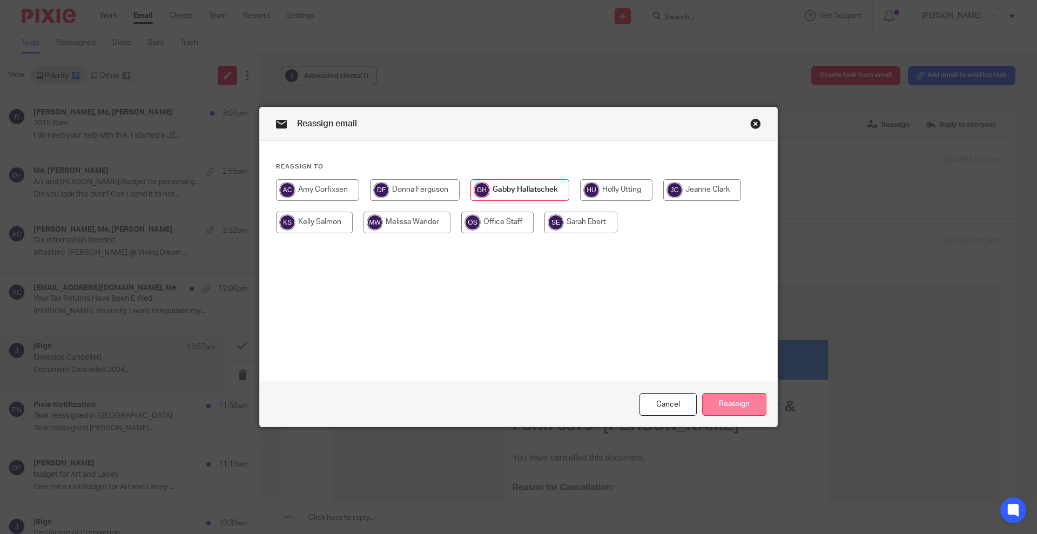
click at [738, 401] on button "Reassign" at bounding box center [734, 404] width 64 height 23
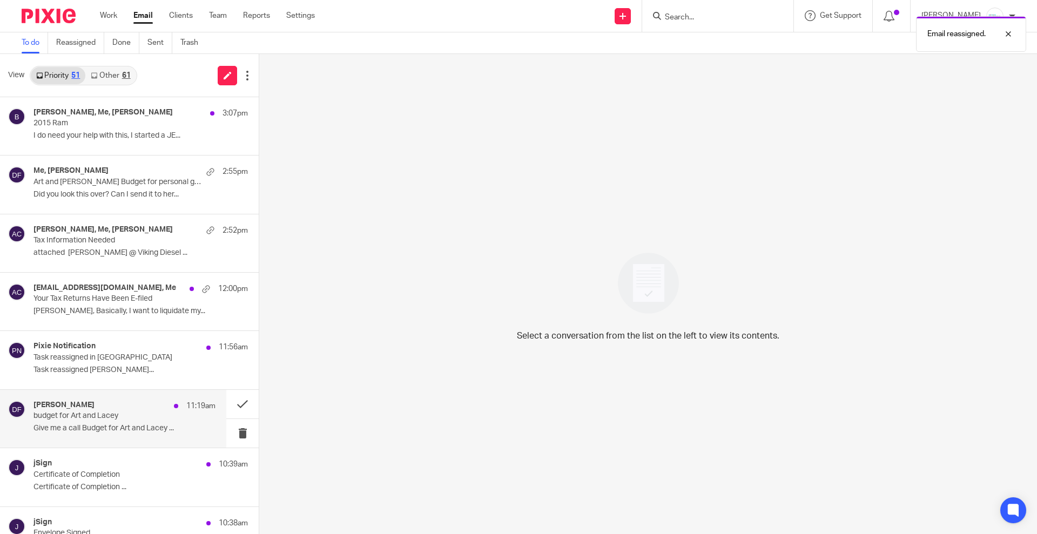
click at [118, 415] on p "budget for Art and Lacey" at bounding box center [106, 416] width 146 height 9
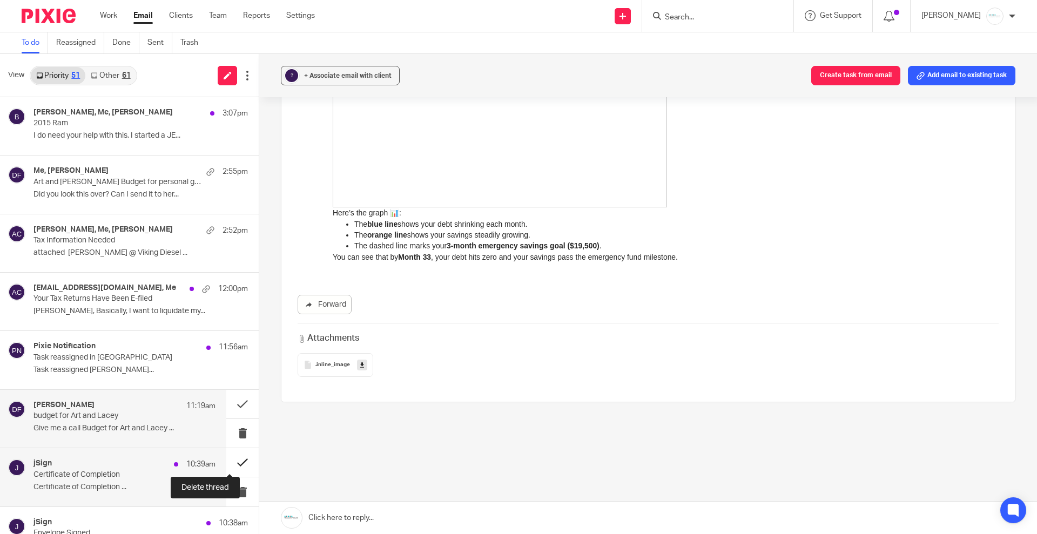
scroll to position [68, 0]
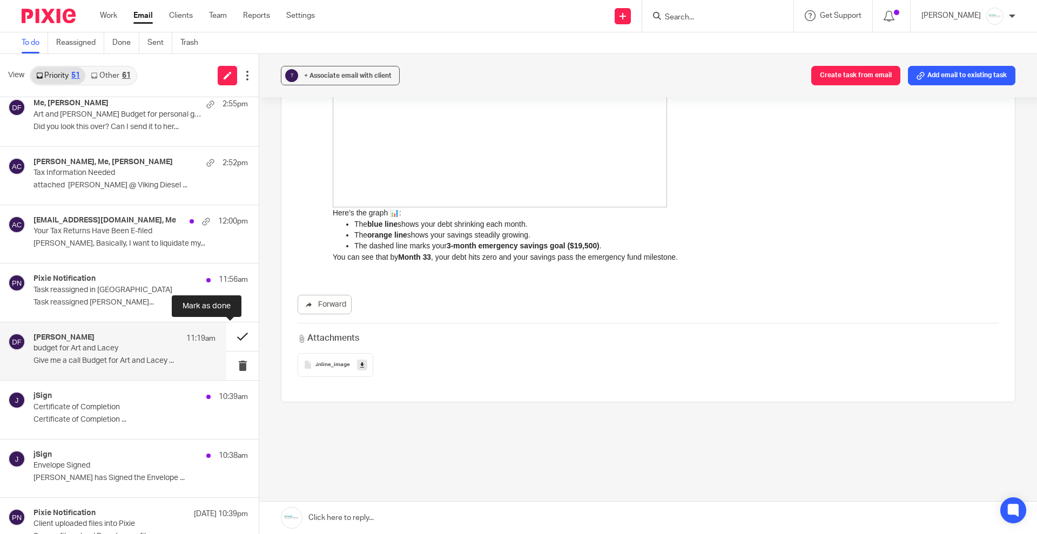
click at [226, 335] on button at bounding box center [242, 336] width 32 height 29
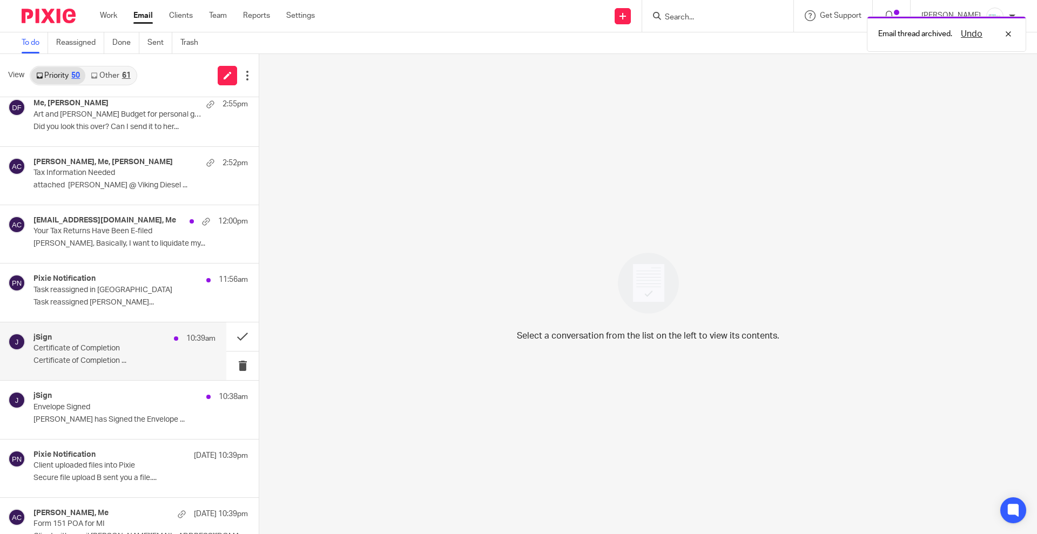
click at [89, 350] on p "Certificate of Completion" at bounding box center [106, 348] width 146 height 9
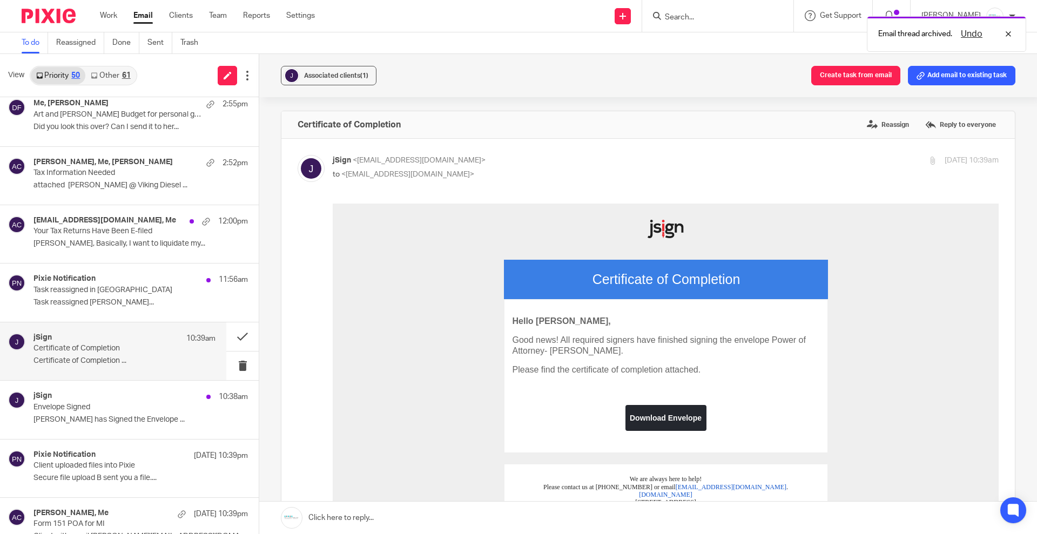
scroll to position [0, 0]
click at [870, 120] on label "Reassign" at bounding box center [888, 125] width 48 height 16
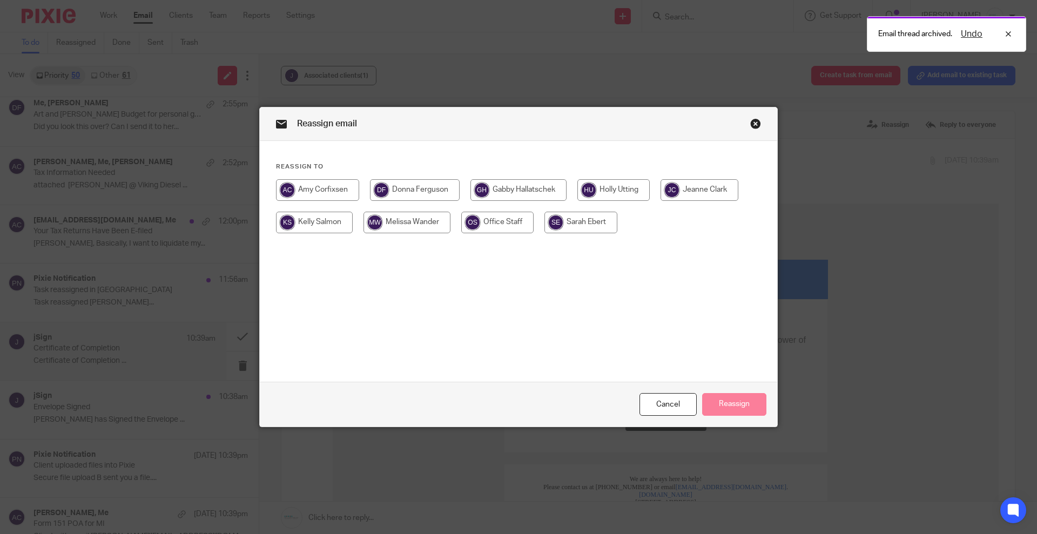
click at [529, 189] on input "radio" at bounding box center [518, 190] width 96 height 22
click at [728, 407] on button "Reassign" at bounding box center [734, 404] width 64 height 23
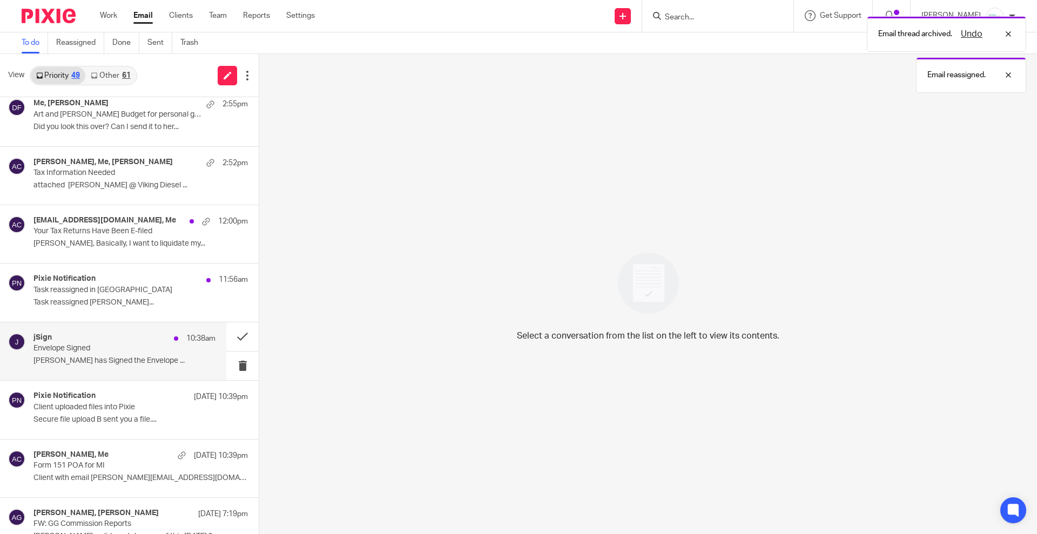
drag, startPoint x: 79, startPoint y: 345, endPoint x: 144, endPoint y: 335, distance: 65.0
click at [79, 345] on p "Envelope Signed" at bounding box center [106, 348] width 146 height 9
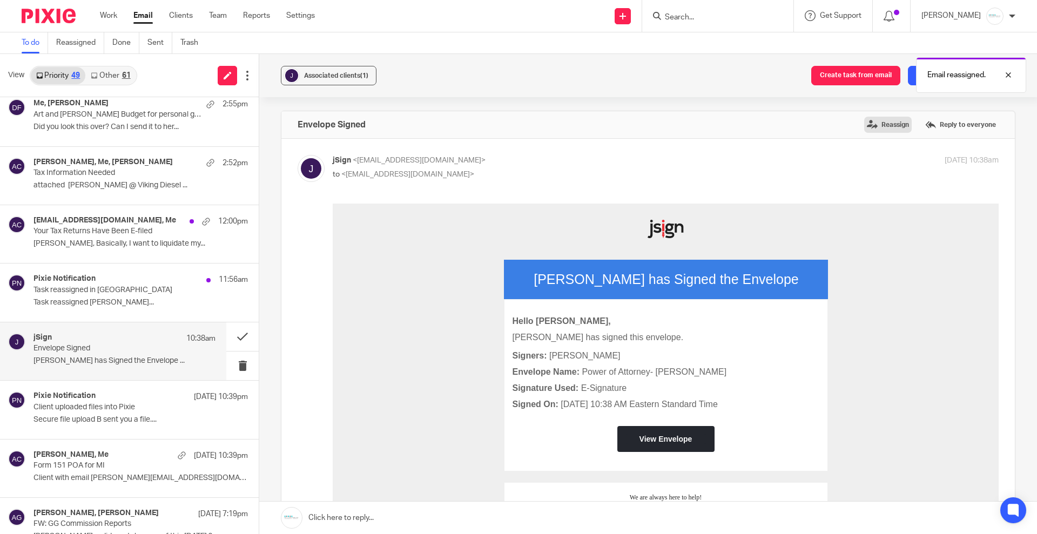
click at [875, 130] on label "Reassign" at bounding box center [888, 125] width 48 height 16
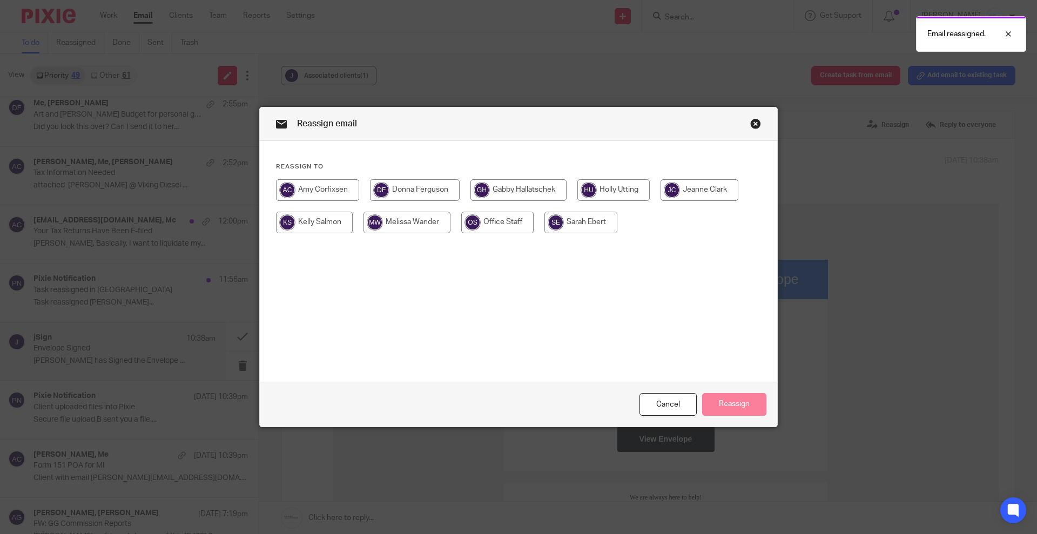
click at [540, 192] on input "radio" at bounding box center [518, 190] width 96 height 22
radio input "true"
click at [737, 403] on button "Reassign" at bounding box center [734, 404] width 64 height 23
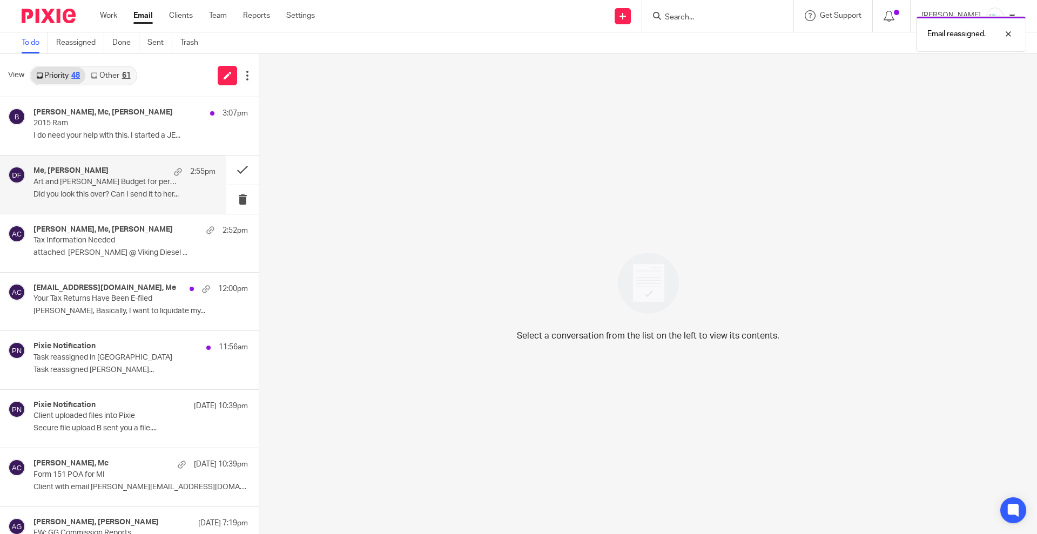
click at [78, 192] on p "Did you look this over? Can I send it to her..." at bounding box center [124, 194] width 182 height 9
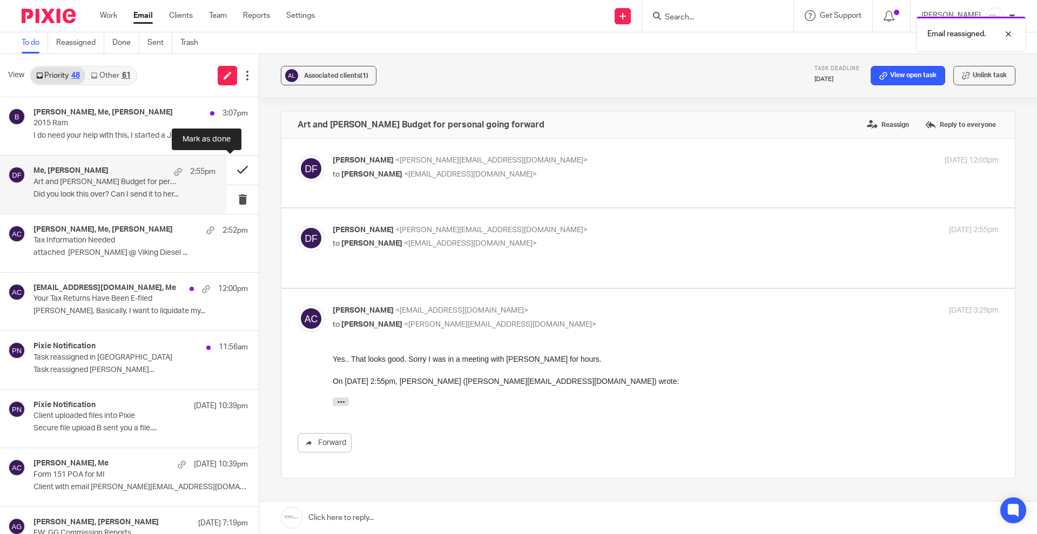
click at [226, 173] on button at bounding box center [242, 170] width 32 height 29
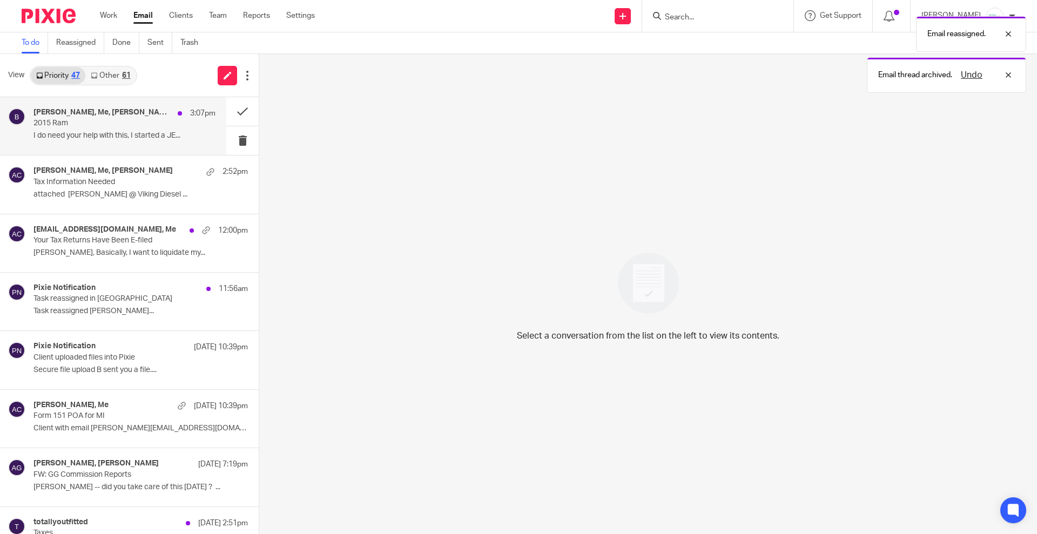
click at [93, 125] on p "2015 Ram" at bounding box center [106, 123] width 146 height 9
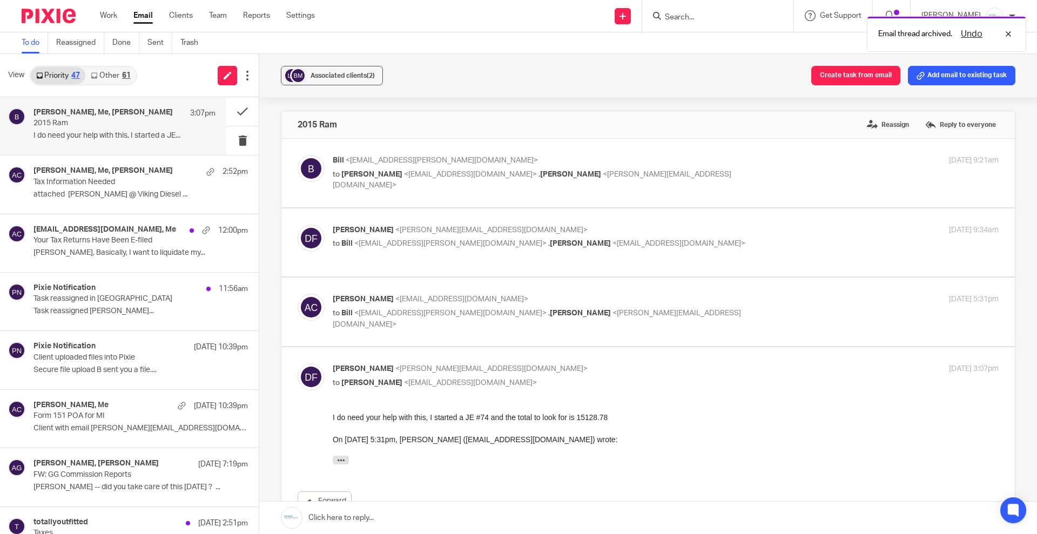
click at [126, 79] on link "Other 61" at bounding box center [110, 75] width 50 height 17
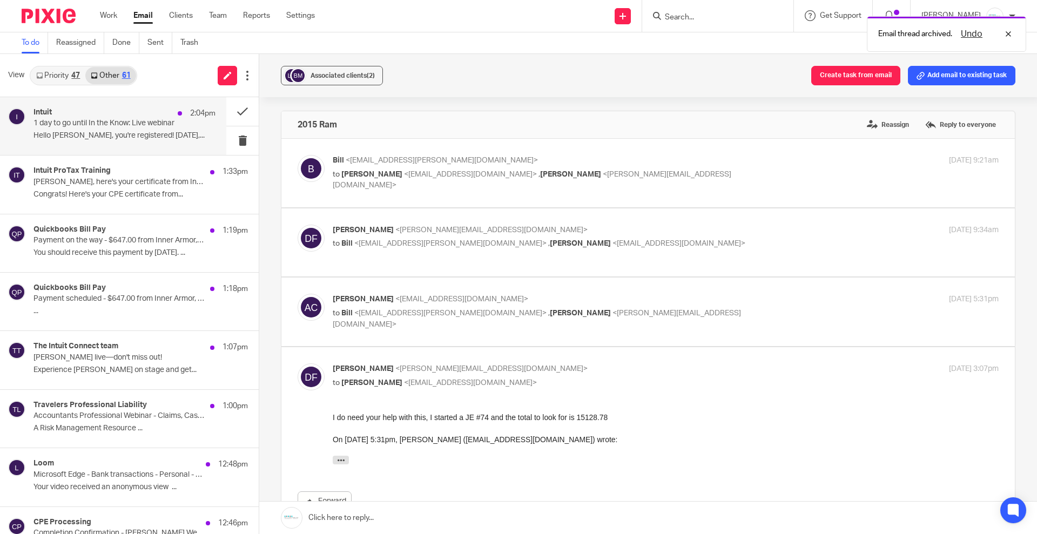
click at [117, 120] on p "1 day to go until In the Know: Live webinar" at bounding box center [106, 123] width 146 height 9
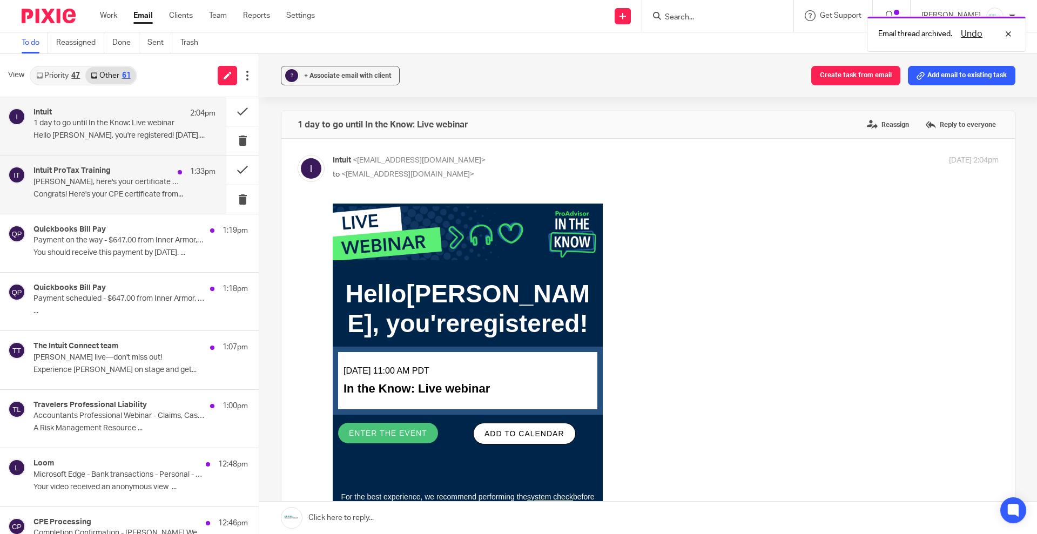
click at [120, 202] on div "Intuit ProTax Training 1:33pm [PERSON_NAME], here's your certificate from Intui…" at bounding box center [124, 184] width 182 height 36
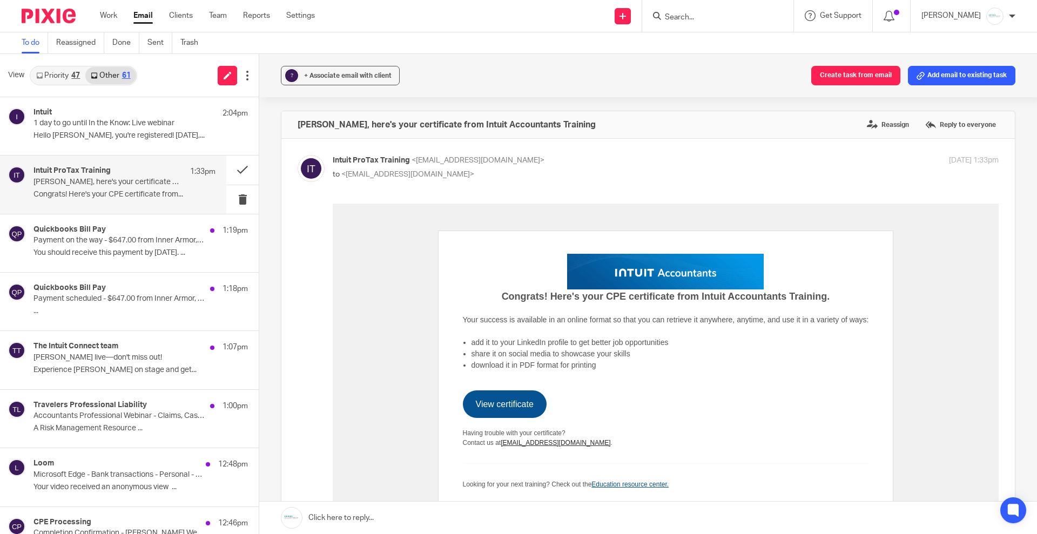
click at [502, 400] on link "﻿﻿﻿﻿﻿﻿﻿﻿﻿﻿﻿﻿﻿﻿﻿﻿﻿﻿﻿﻿﻿﻿﻿﻿﻿﻿﻿﻿﻿﻿﻿﻿﻿﻿﻿﻿﻿﻿﻿﻿﻿View certificate﻿﻿﻿﻿﻿﻿﻿﻿﻿﻿﻿﻿﻿﻿﻿﻿﻿﻿" at bounding box center [505, 404] width 58 height 9
click at [330, 78] on span "+ Associate email with client" at bounding box center [348, 75] width 88 height 6
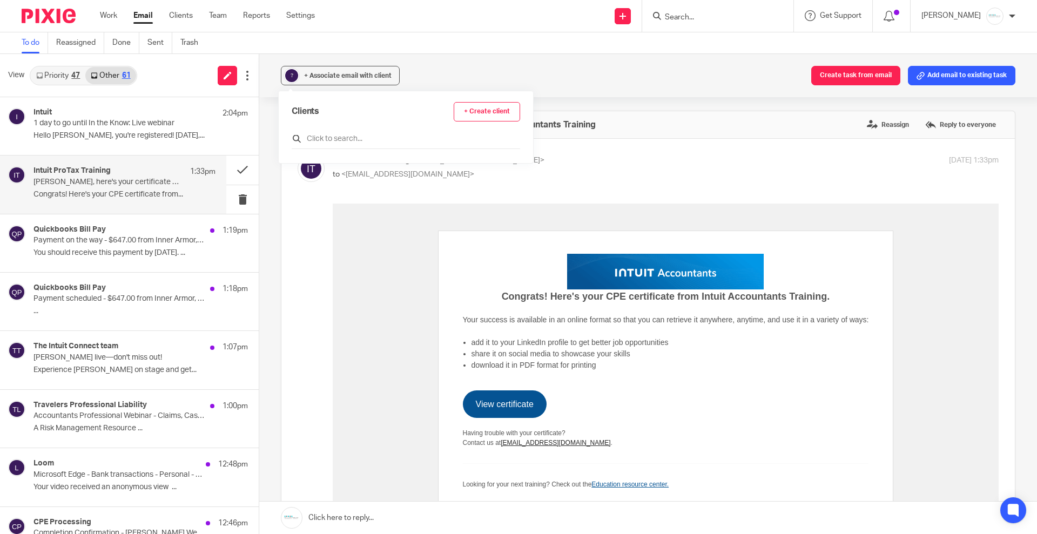
click at [365, 140] on input "text" at bounding box center [406, 138] width 228 height 11
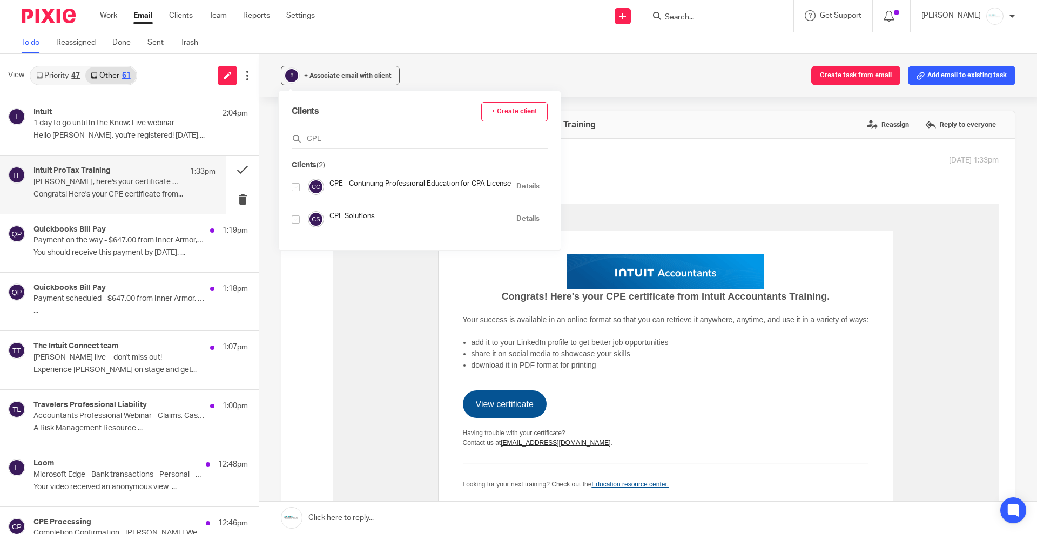
type input "CPE"
click at [297, 185] on input "checkbox" at bounding box center [296, 187] width 8 height 8
checkbox input "true"
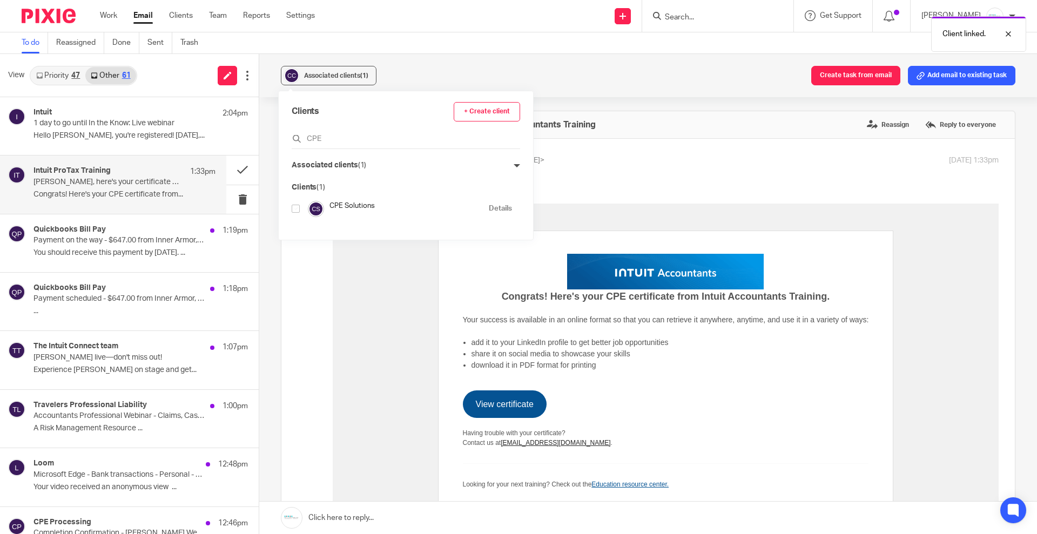
click at [617, 85] on div "Associated clients (1) Create task from email Add email to existing task" at bounding box center [648, 75] width 778 height 43
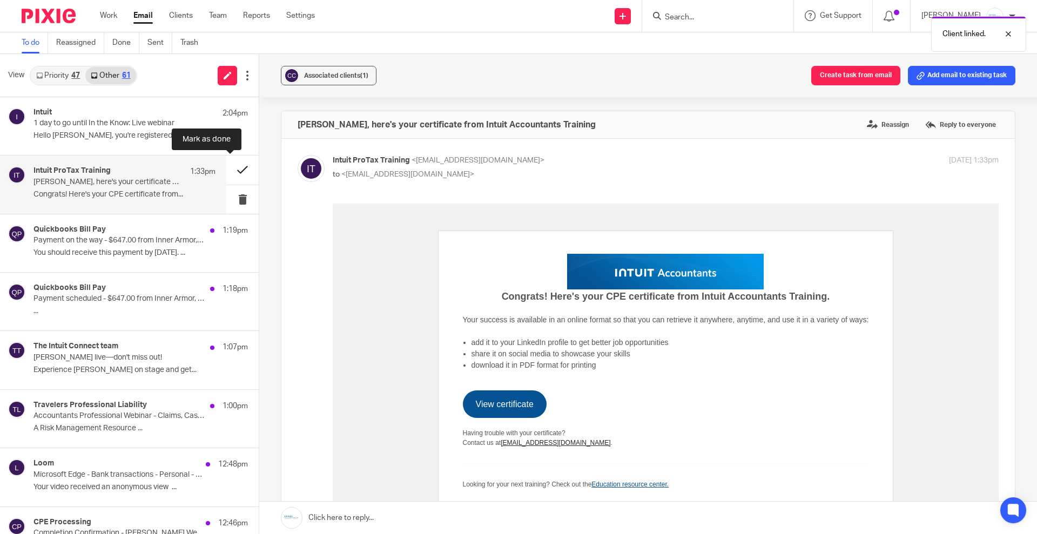
click at [226, 167] on button at bounding box center [242, 170] width 32 height 29
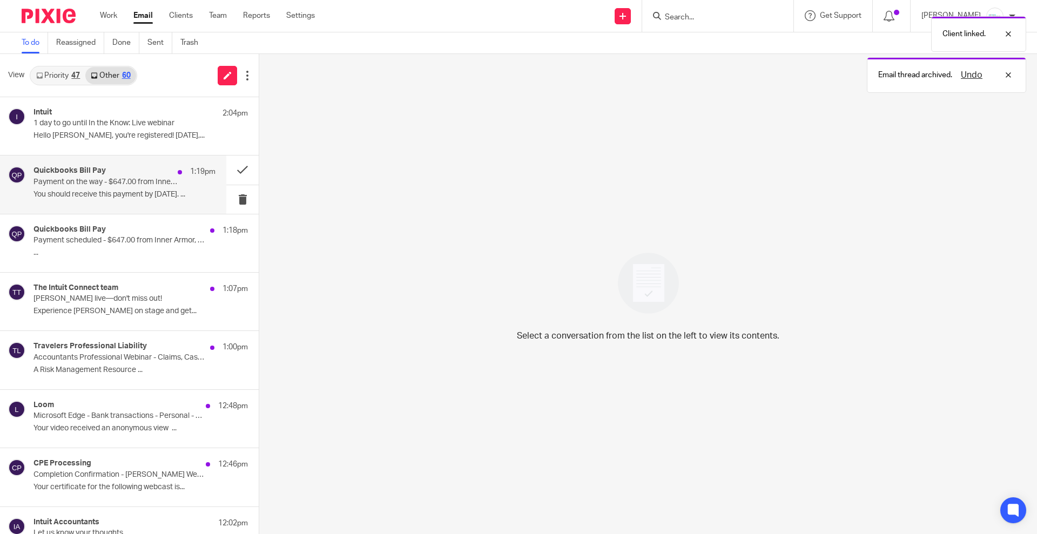
click at [172, 167] on div "1:19pm" at bounding box center [193, 171] width 43 height 11
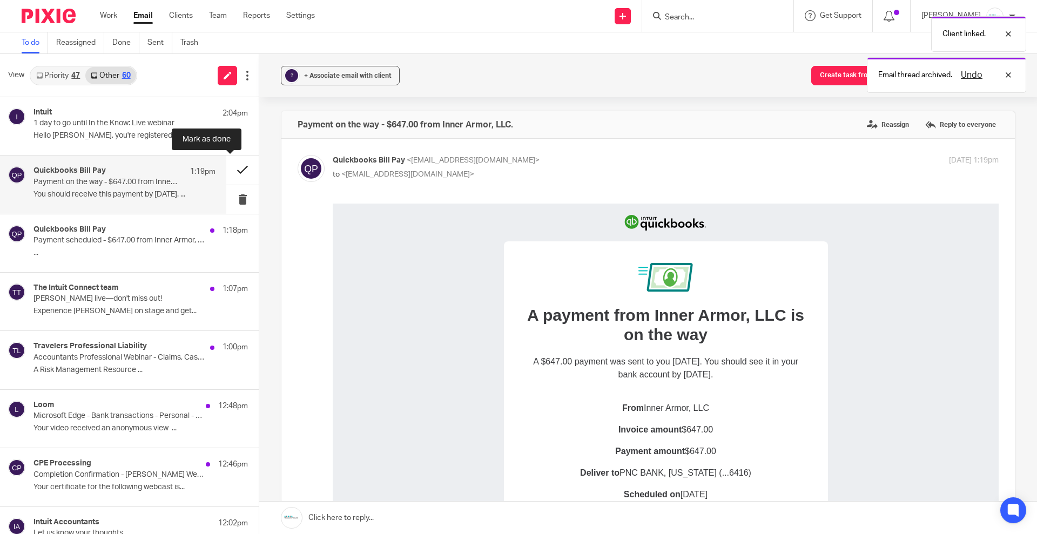
click at [233, 169] on button at bounding box center [242, 170] width 32 height 29
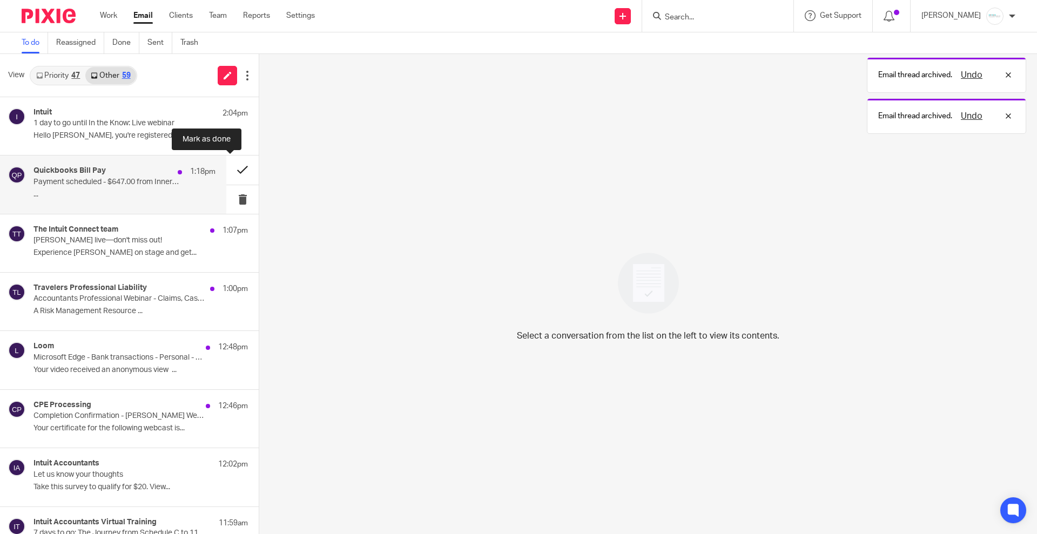
click at [227, 171] on button at bounding box center [242, 170] width 32 height 29
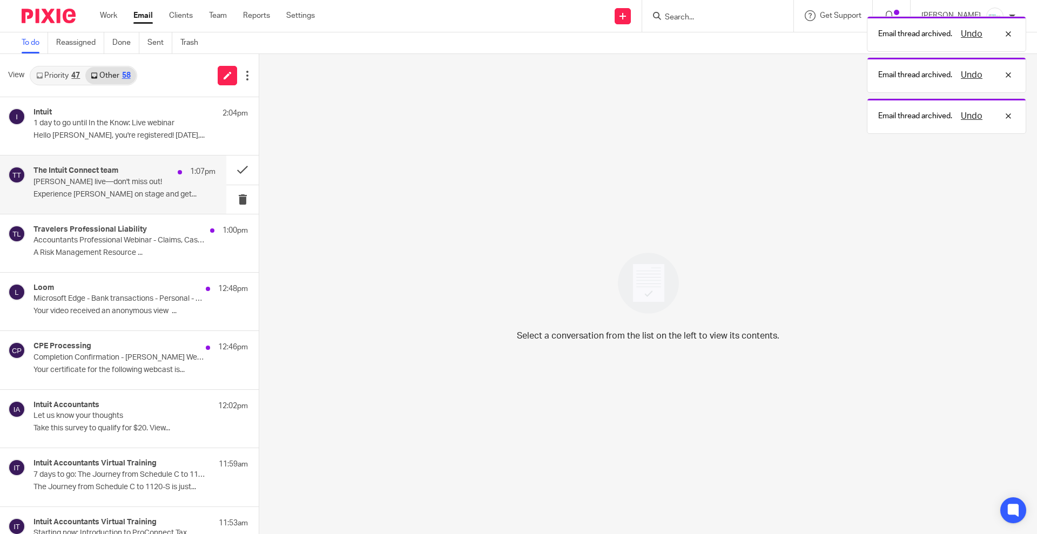
click at [125, 193] on p "Experience [PERSON_NAME] on stage and get..." at bounding box center [124, 194] width 182 height 9
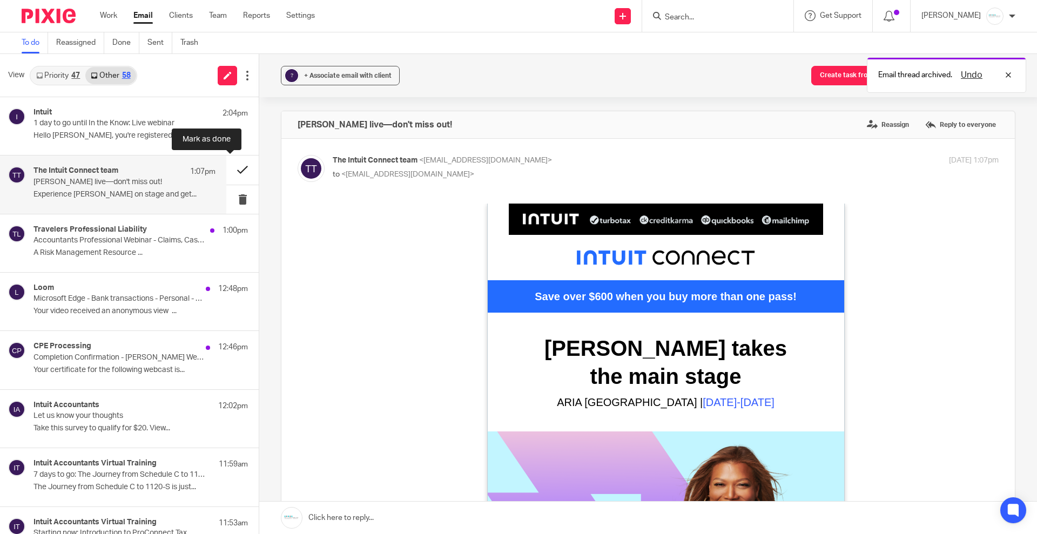
click at [238, 166] on button at bounding box center [242, 170] width 32 height 29
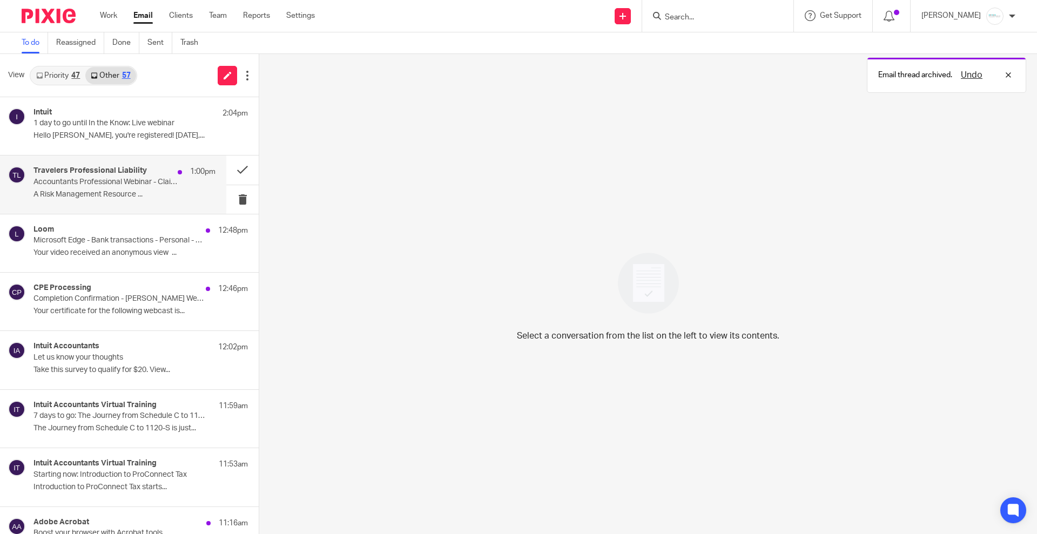
click at [116, 185] on p "Accountants Professional Webinar - Claims, Case Studies and Lessons Learned: Pr…" at bounding box center [106, 182] width 146 height 9
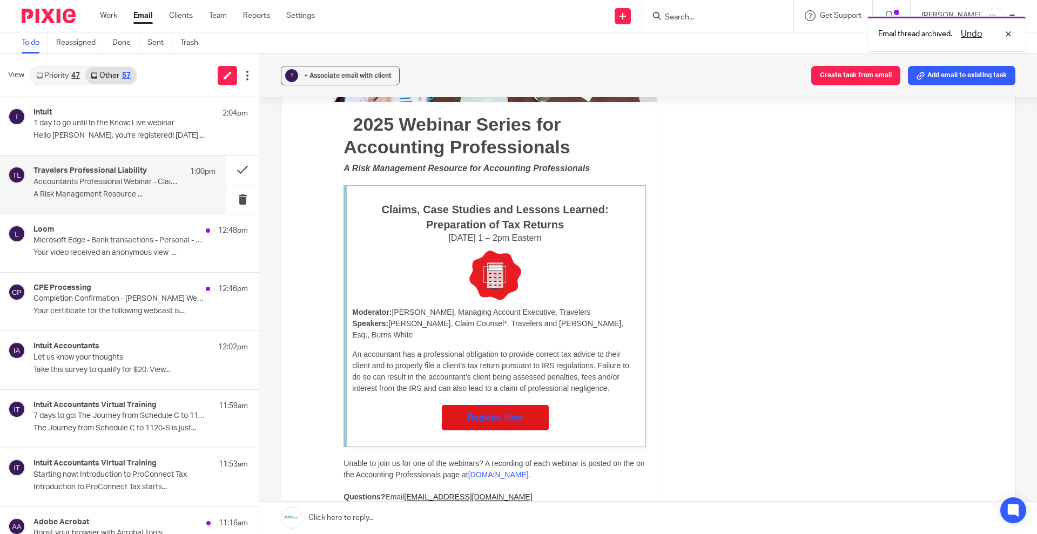
scroll to position [338, 0]
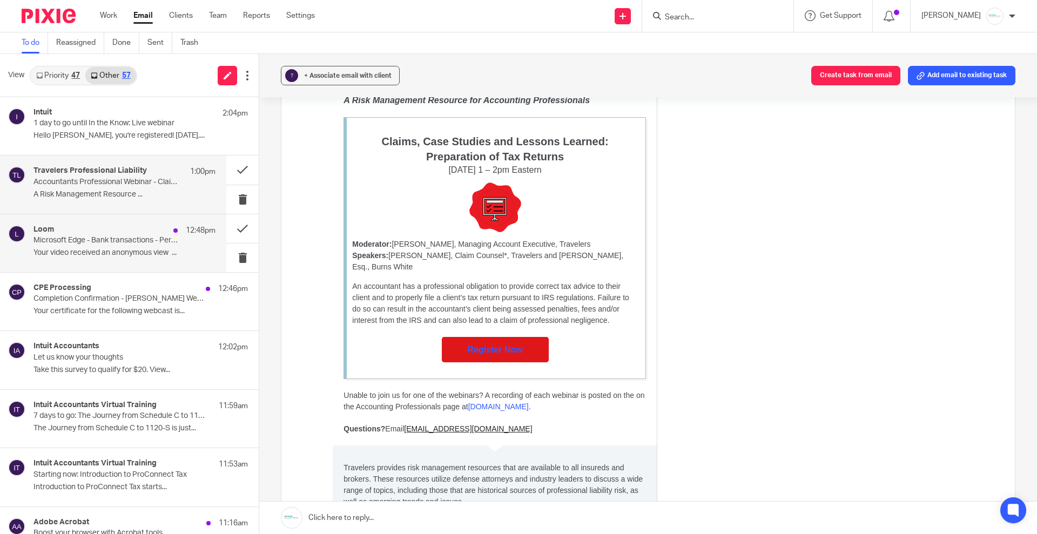
drag, startPoint x: 121, startPoint y: 254, endPoint x: 156, endPoint y: 243, distance: 36.7
click at [121, 254] on p "Your video received an anonymous view ..." at bounding box center [124, 252] width 182 height 9
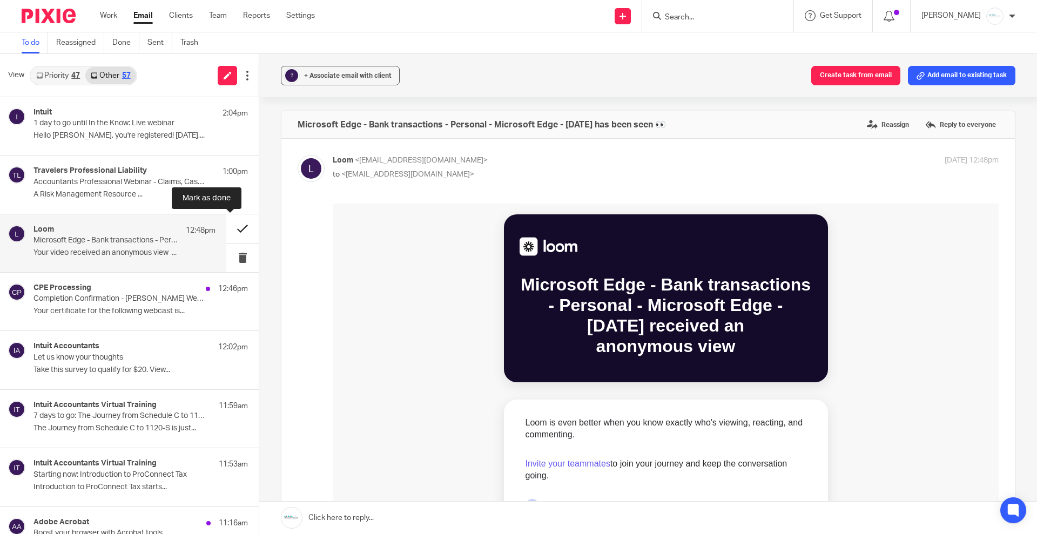
scroll to position [0, 0]
click at [234, 231] on button at bounding box center [242, 228] width 32 height 29
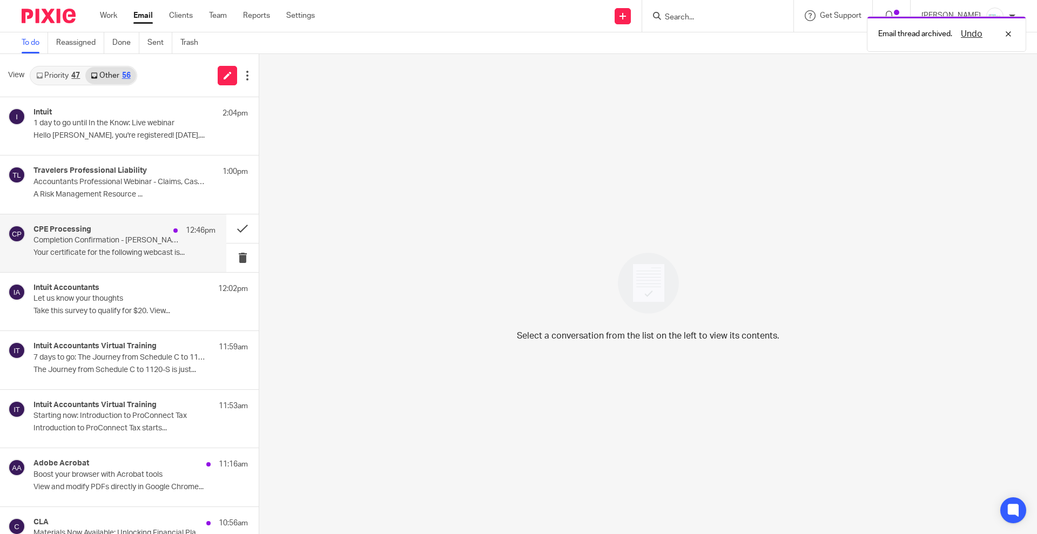
click at [88, 250] on p "Your certificate for the following webcast is..." at bounding box center [124, 252] width 182 height 9
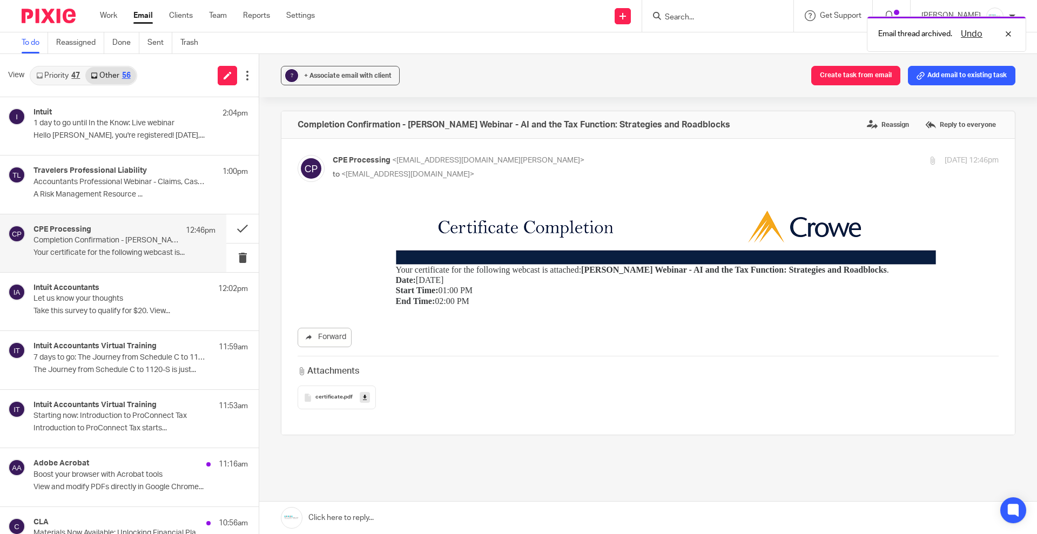
click at [363, 398] on icon at bounding box center [365, 398] width 4 height 8
click at [319, 75] on span "+ Associate email with client" at bounding box center [348, 75] width 88 height 6
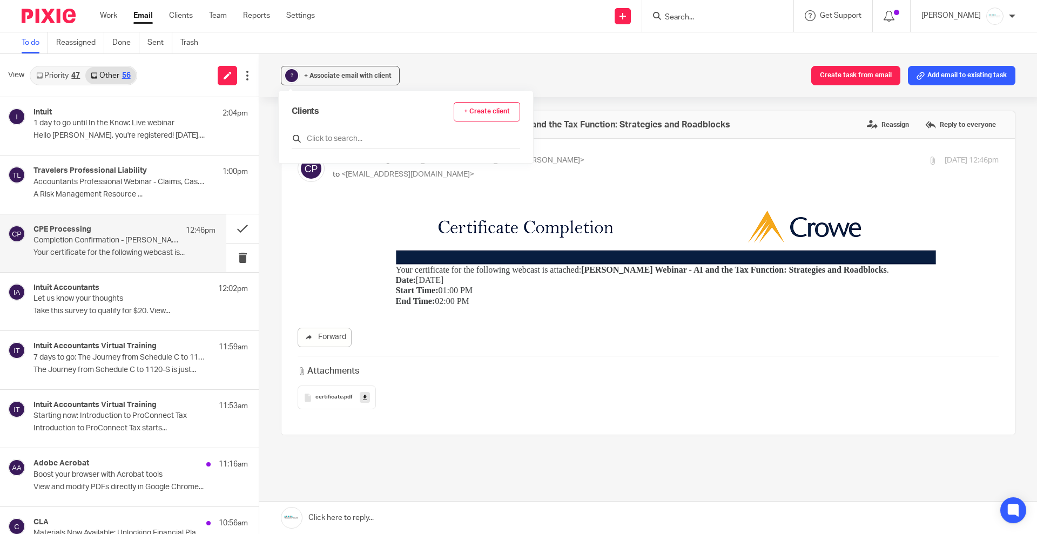
click at [355, 135] on input "text" at bounding box center [406, 138] width 228 height 11
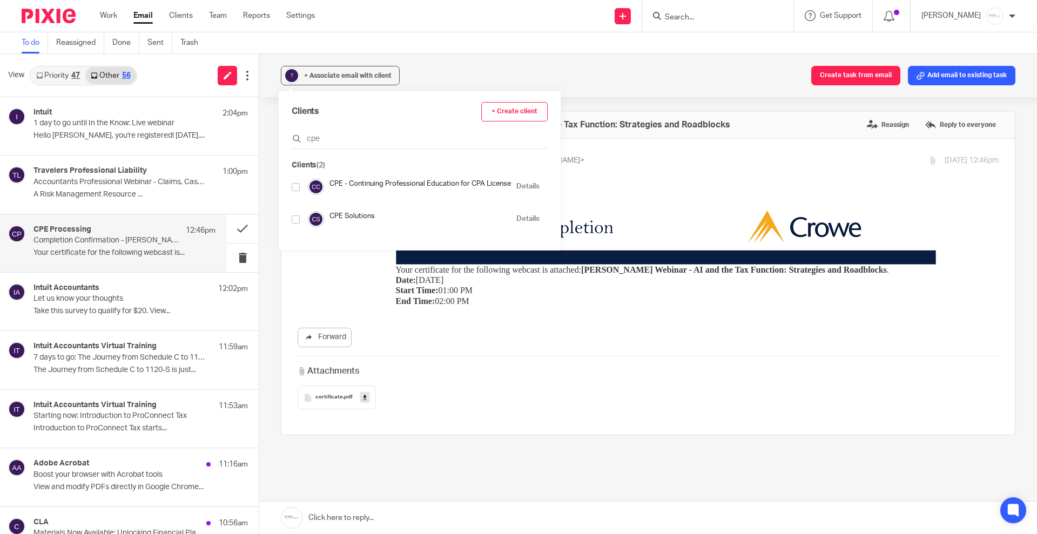
type input "cpe"
click at [296, 189] on input "checkbox" at bounding box center [296, 187] width 8 height 8
checkbox input "true"
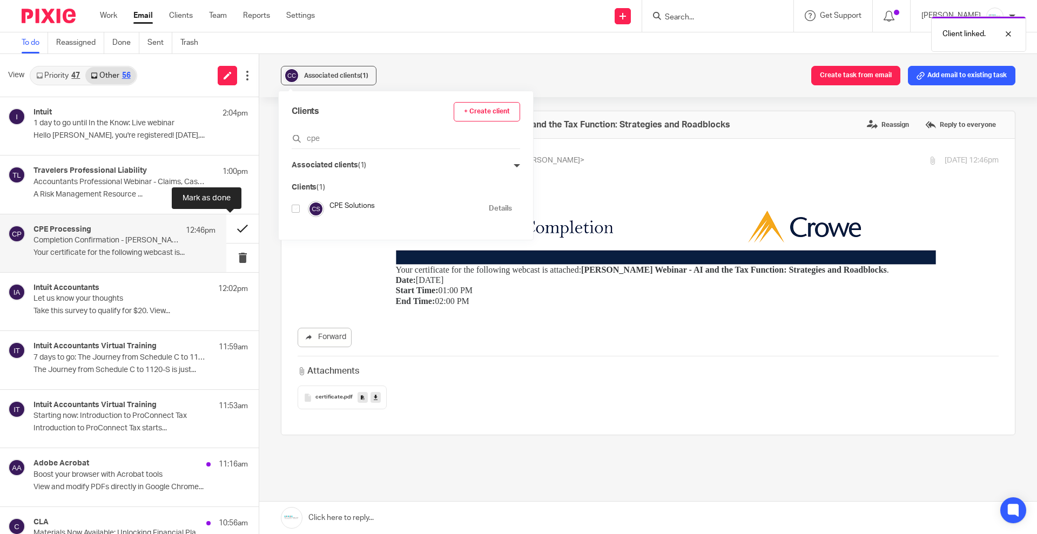
click at [231, 230] on button at bounding box center [242, 228] width 32 height 29
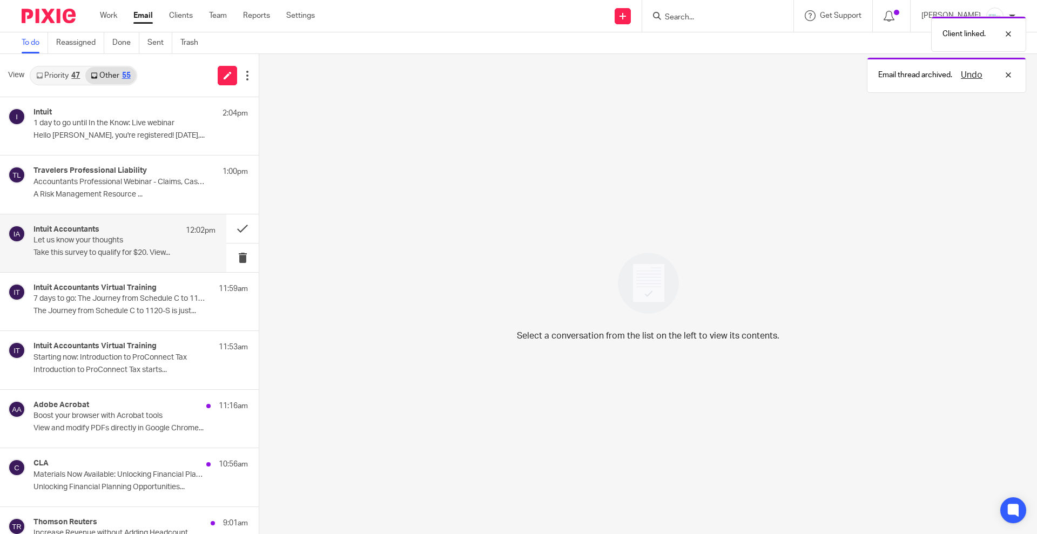
click at [106, 245] on p "Let us know your thoughts" at bounding box center [106, 240] width 146 height 9
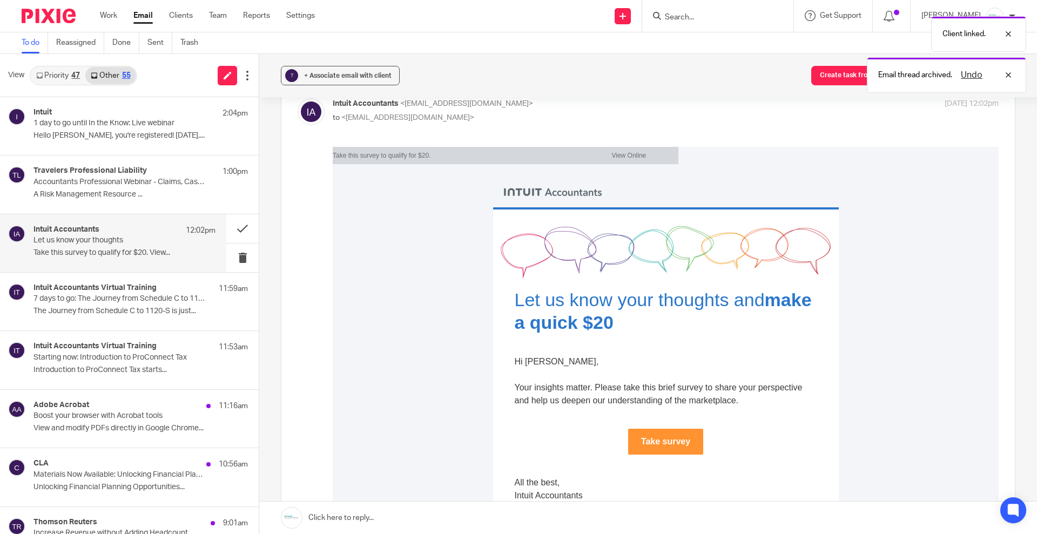
scroll to position [135, 0]
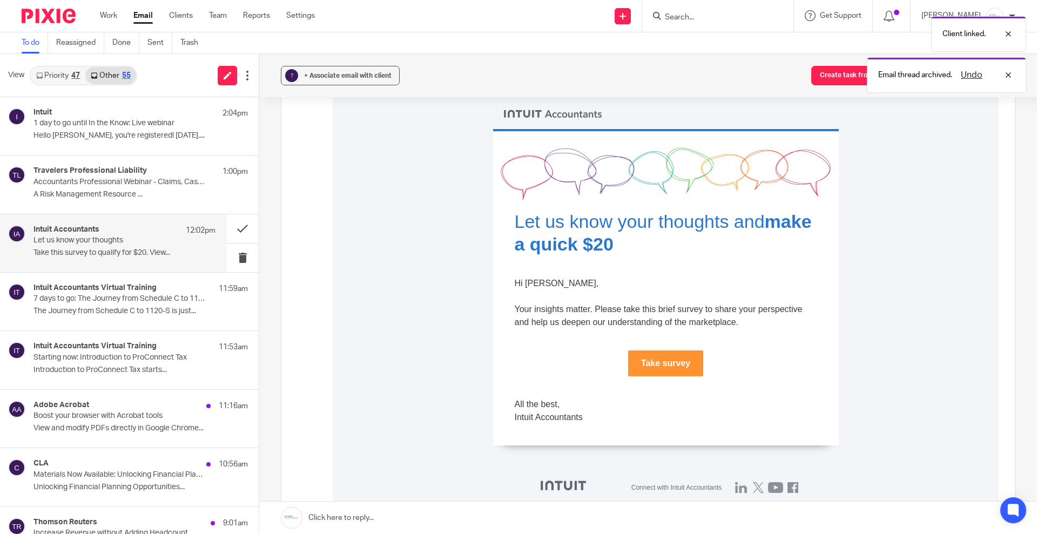
click at [665, 365] on span "Take survey" at bounding box center [665, 363] width 49 height 9
